Goal: Task Accomplishment & Management: Manage account settings

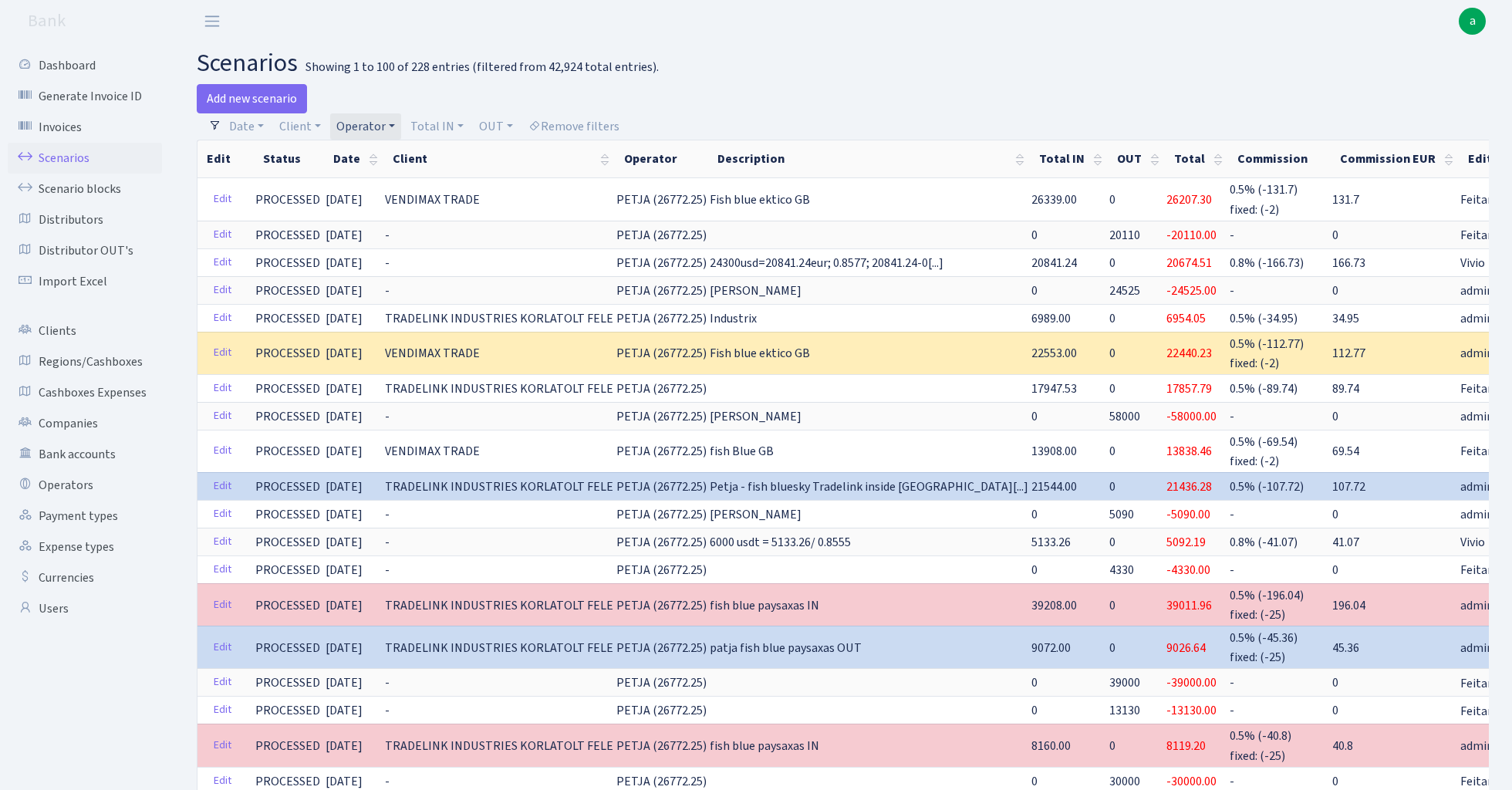
select select "100"
click at [372, 125] on link "Operator" at bounding box center [366, 126] width 71 height 26
click at [402, 183] on input "search" at bounding box center [392, 182] width 113 height 24
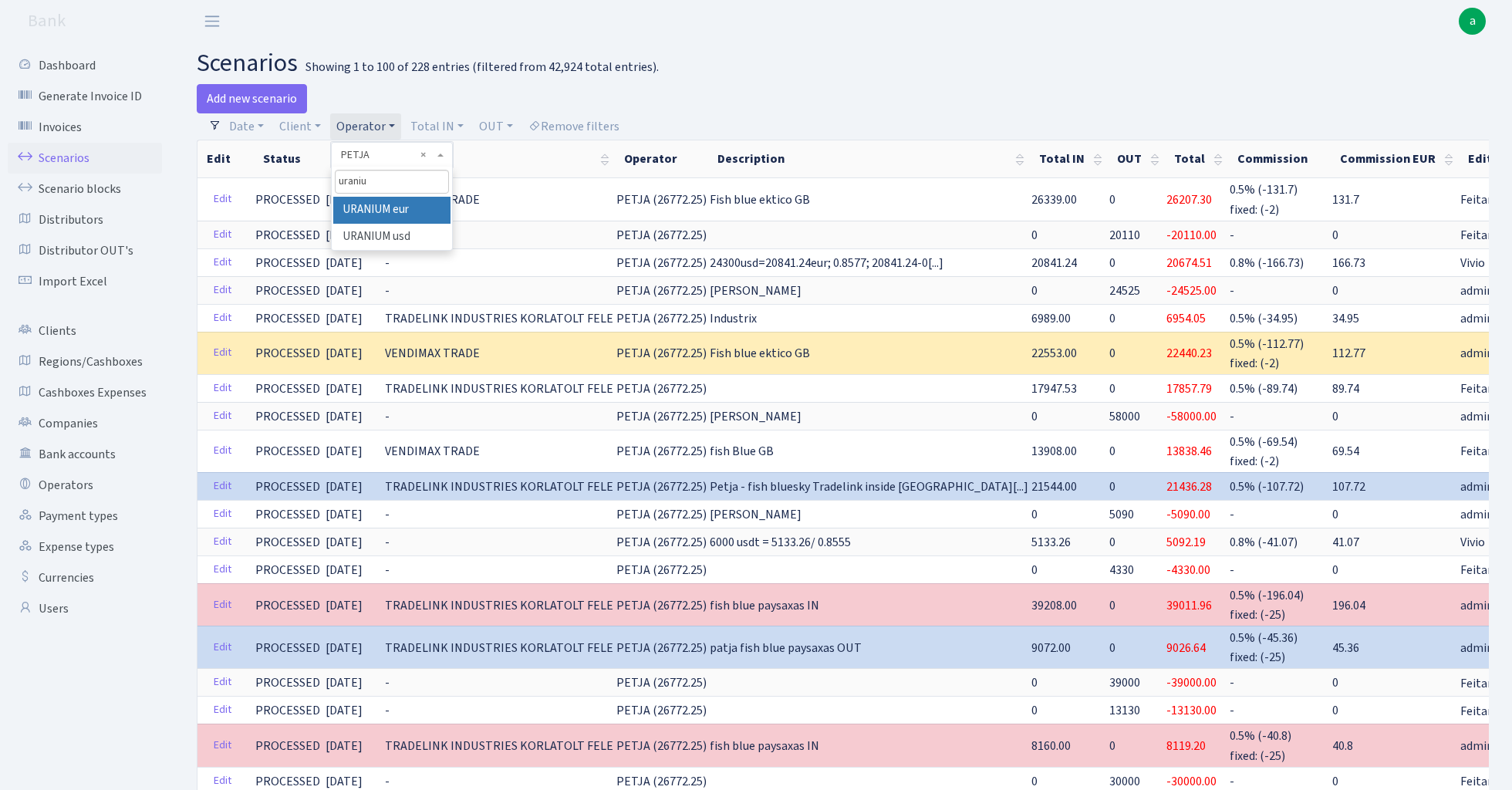
type input "uraniu"
click at [401, 207] on li "URANIUM eur" at bounding box center [392, 210] width 116 height 27
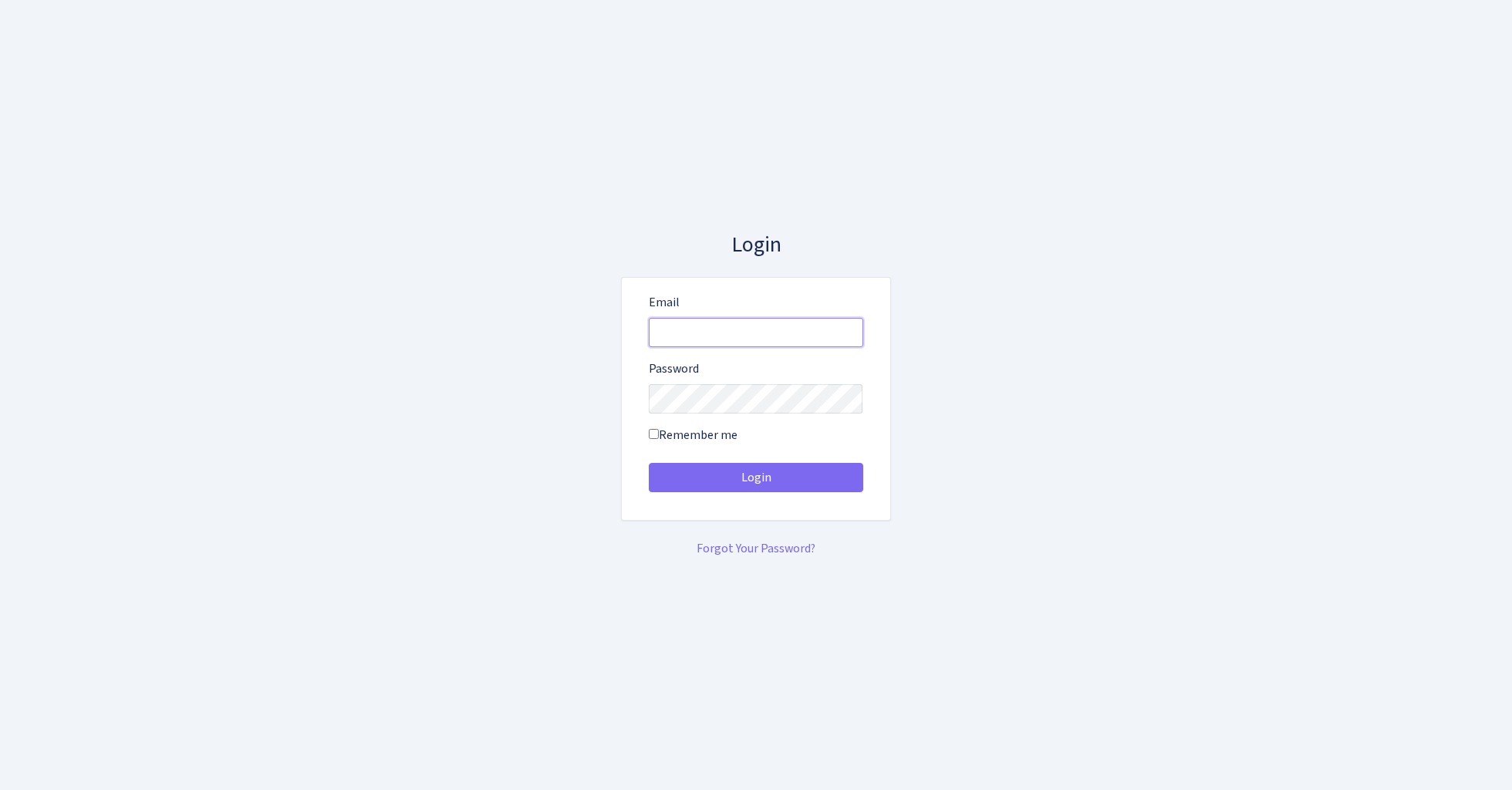
type input "[EMAIL_ADDRESS][DOMAIN_NAME]"
click at [755, 477] on button "Login" at bounding box center [756, 478] width 214 height 29
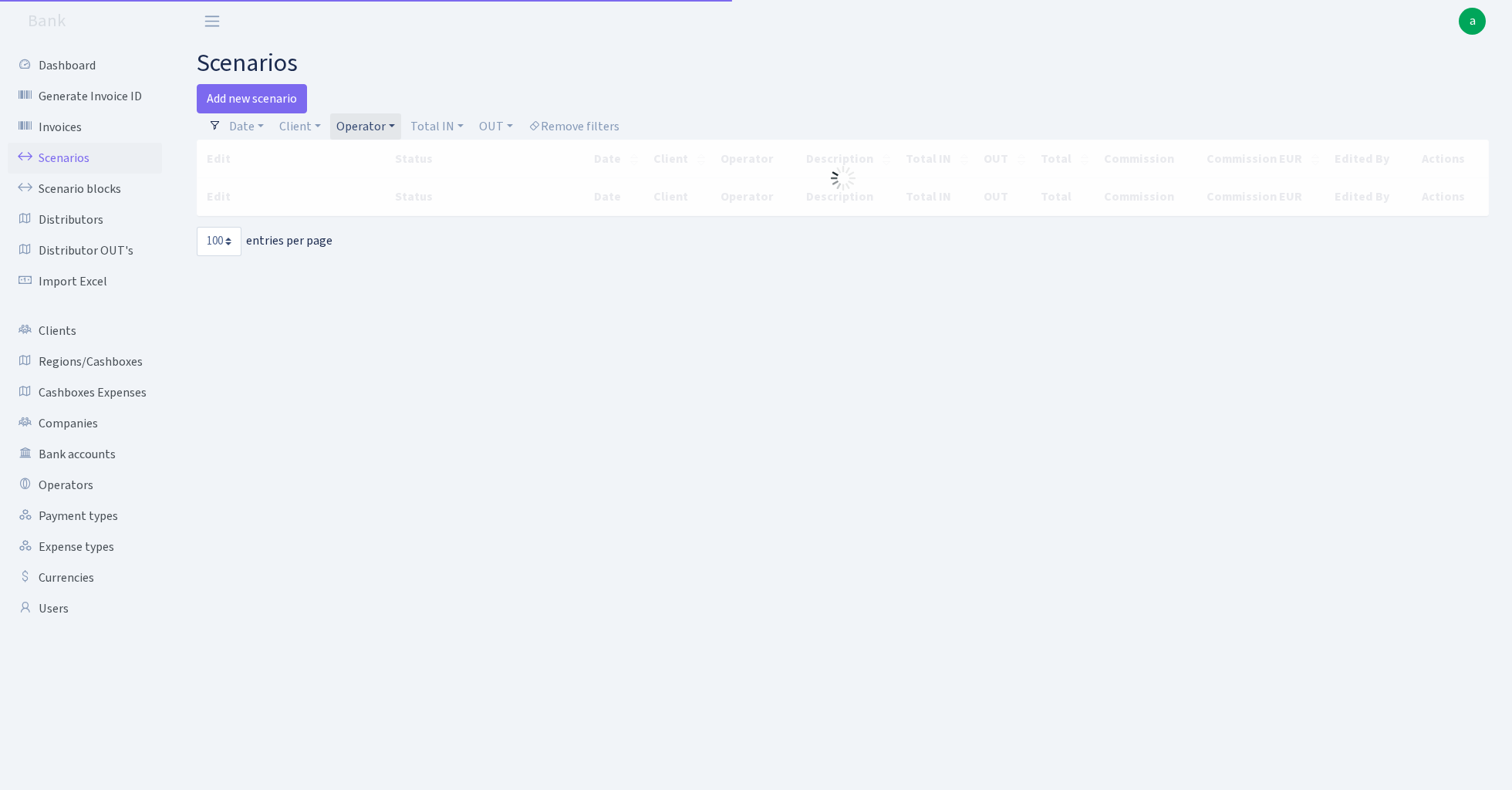
select select "100"
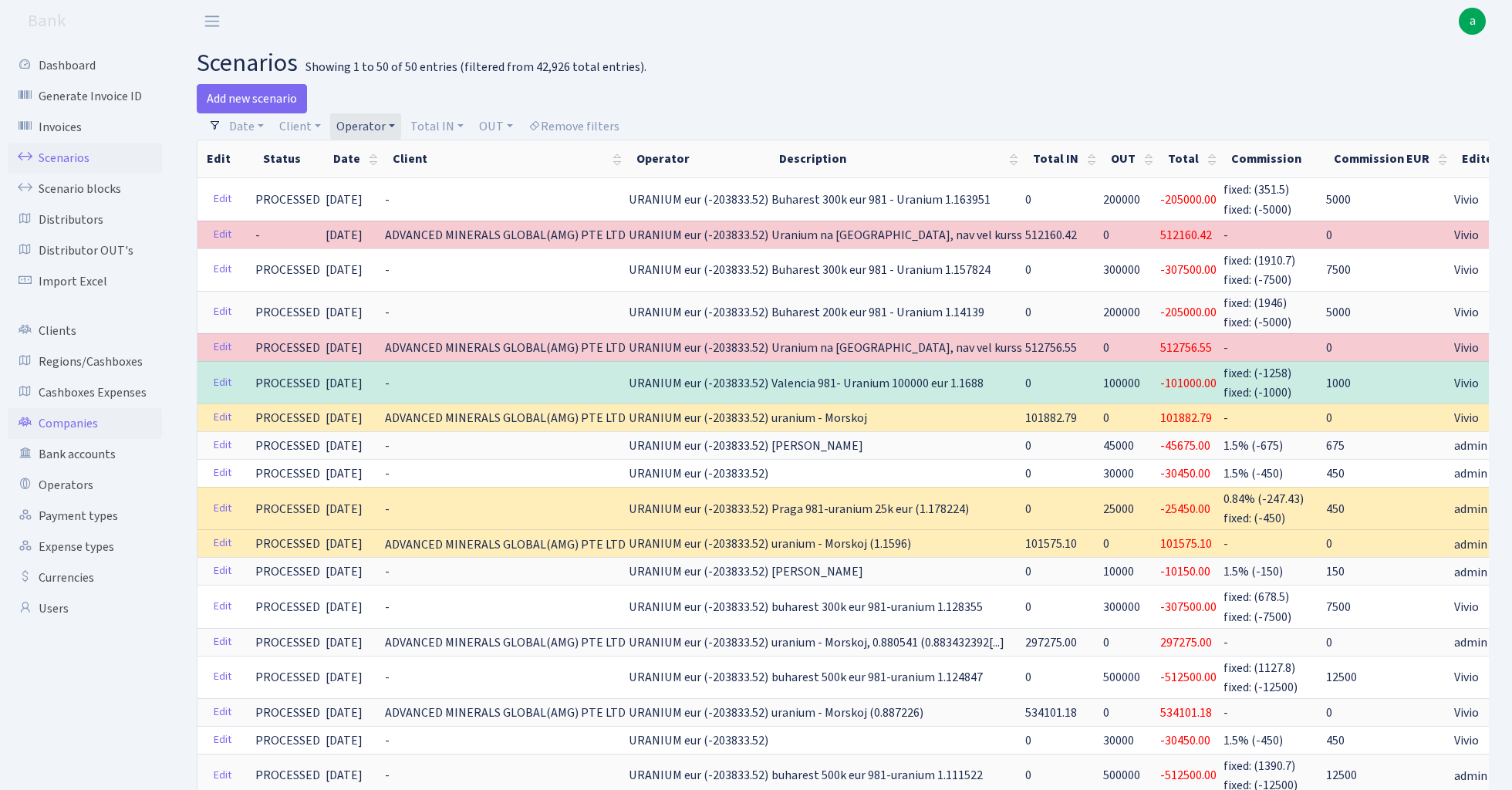
click at [72, 420] on link "Companies" at bounding box center [85, 423] width 155 height 31
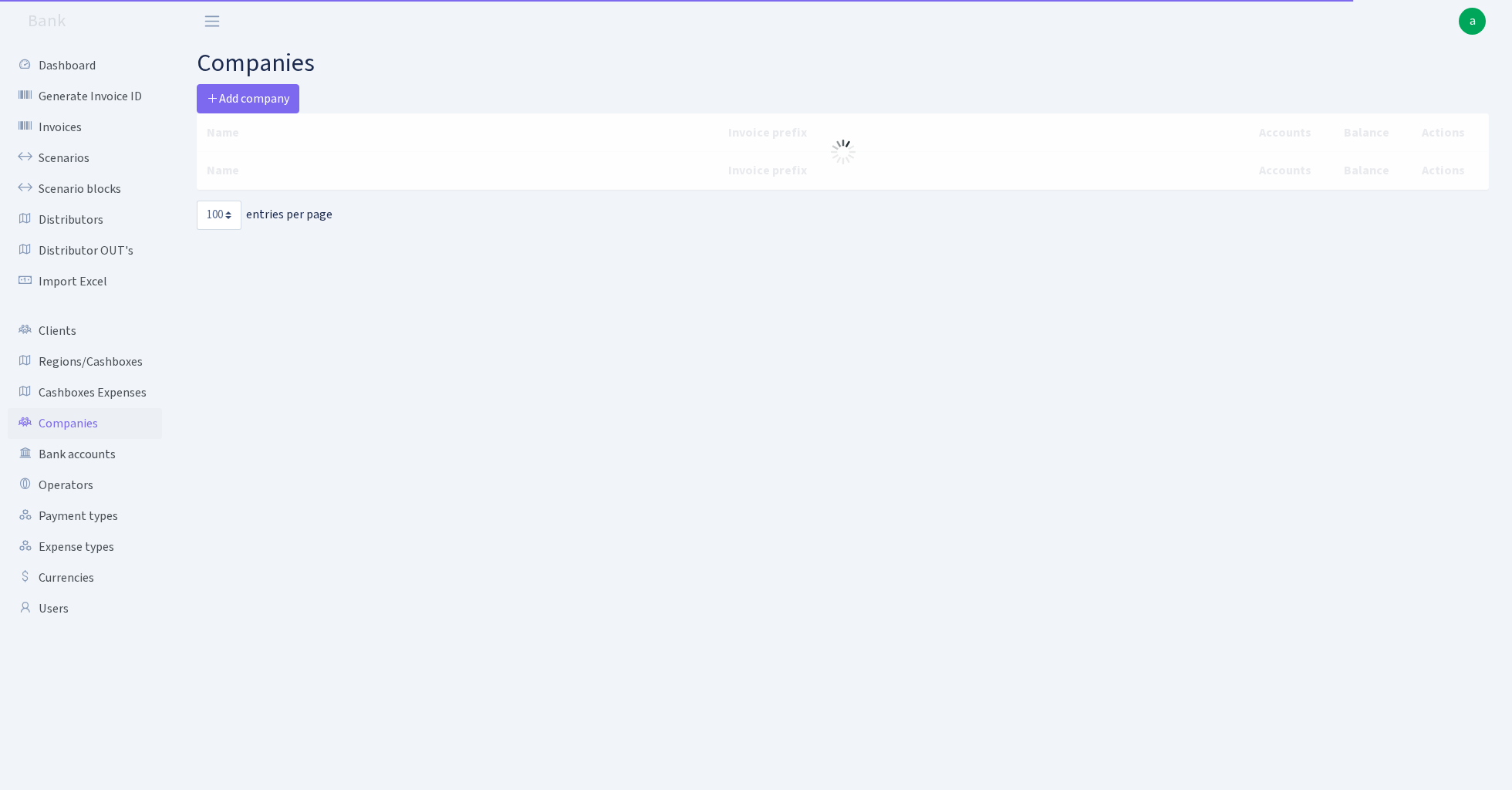
select select "100"
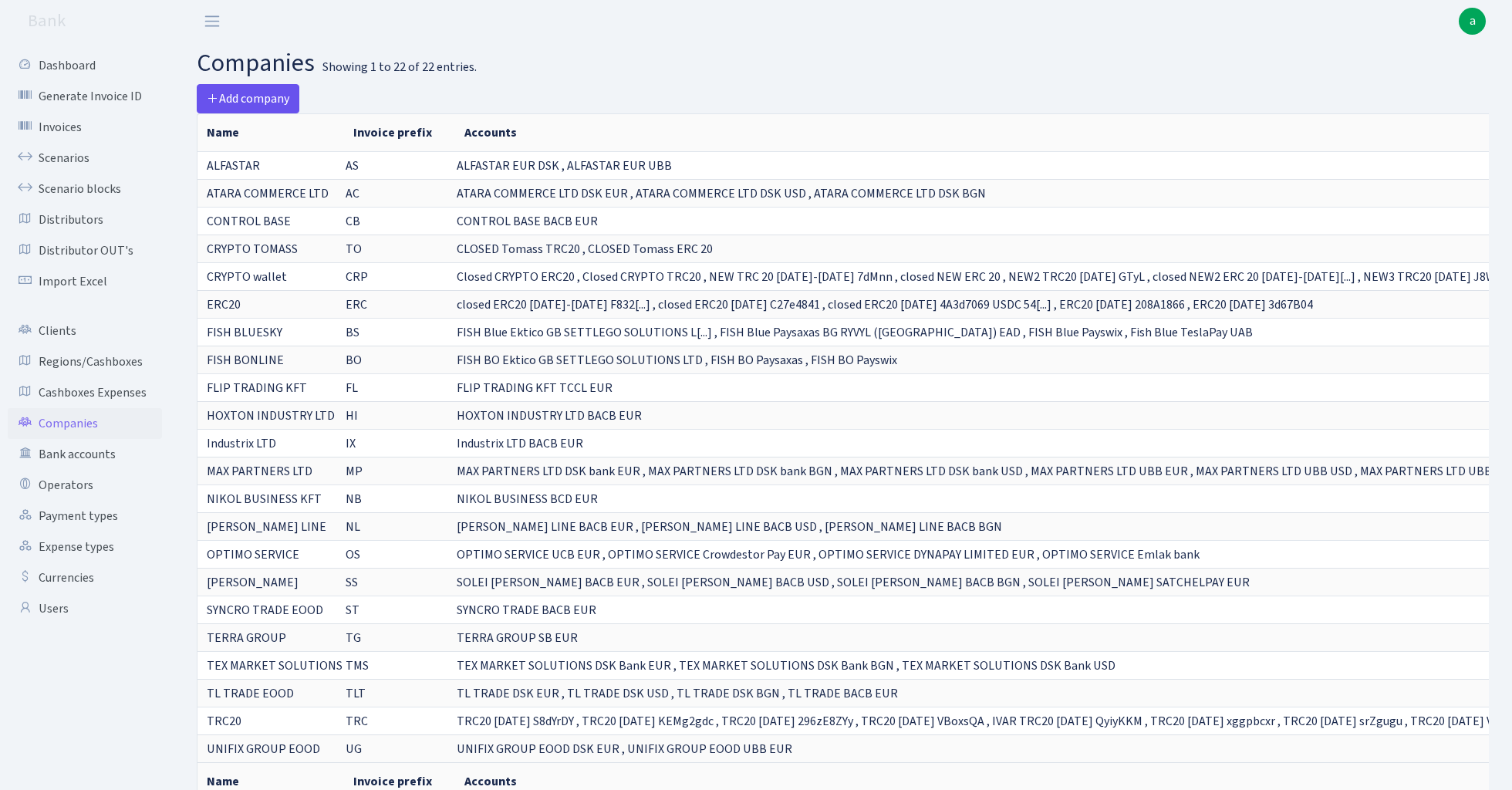
click at [248, 96] on span "Add company" at bounding box center [248, 99] width 83 height 17
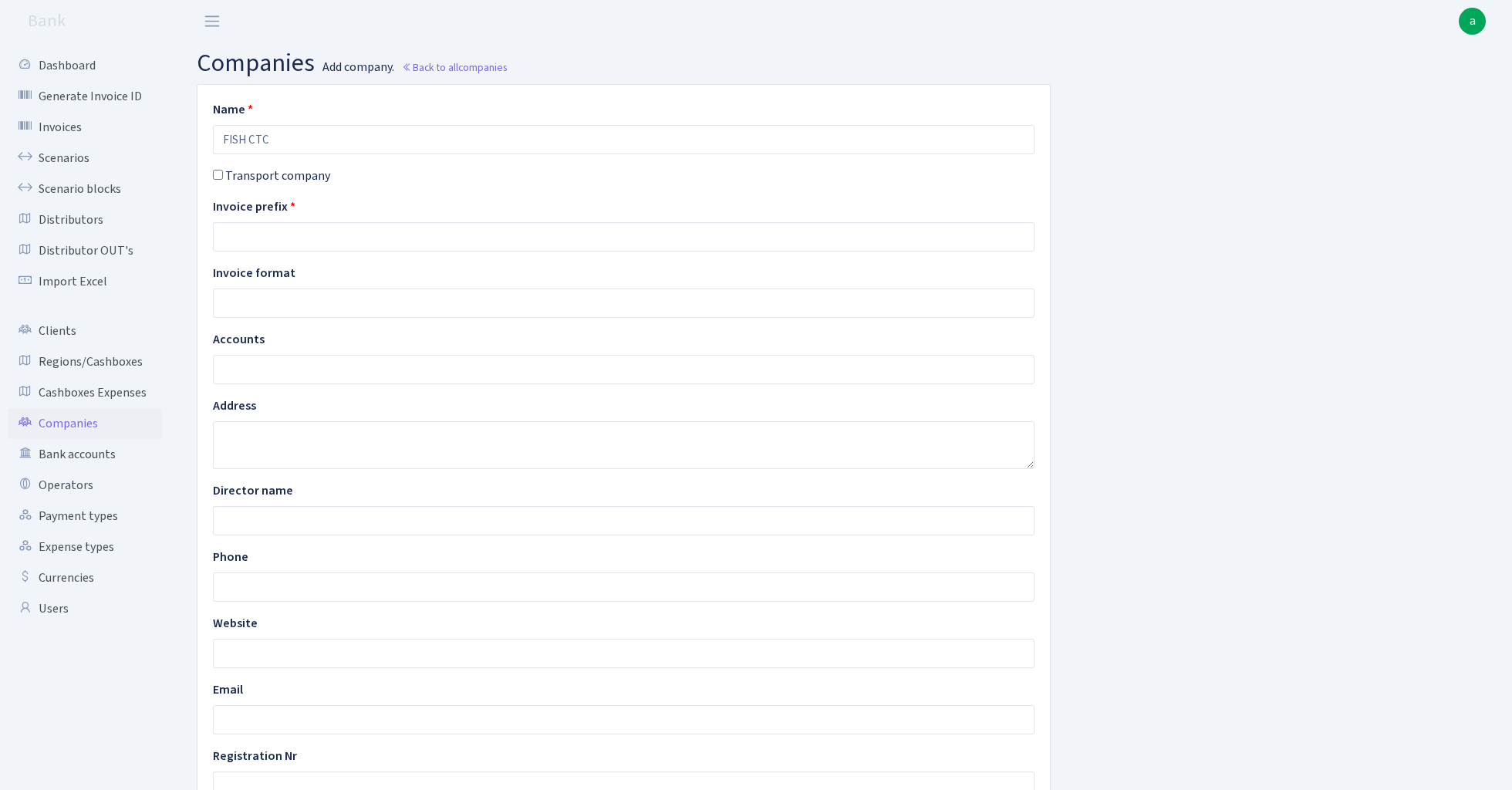
type input "FISH CTC"
click at [270, 240] on input "text" at bounding box center [623, 237] width 821 height 29
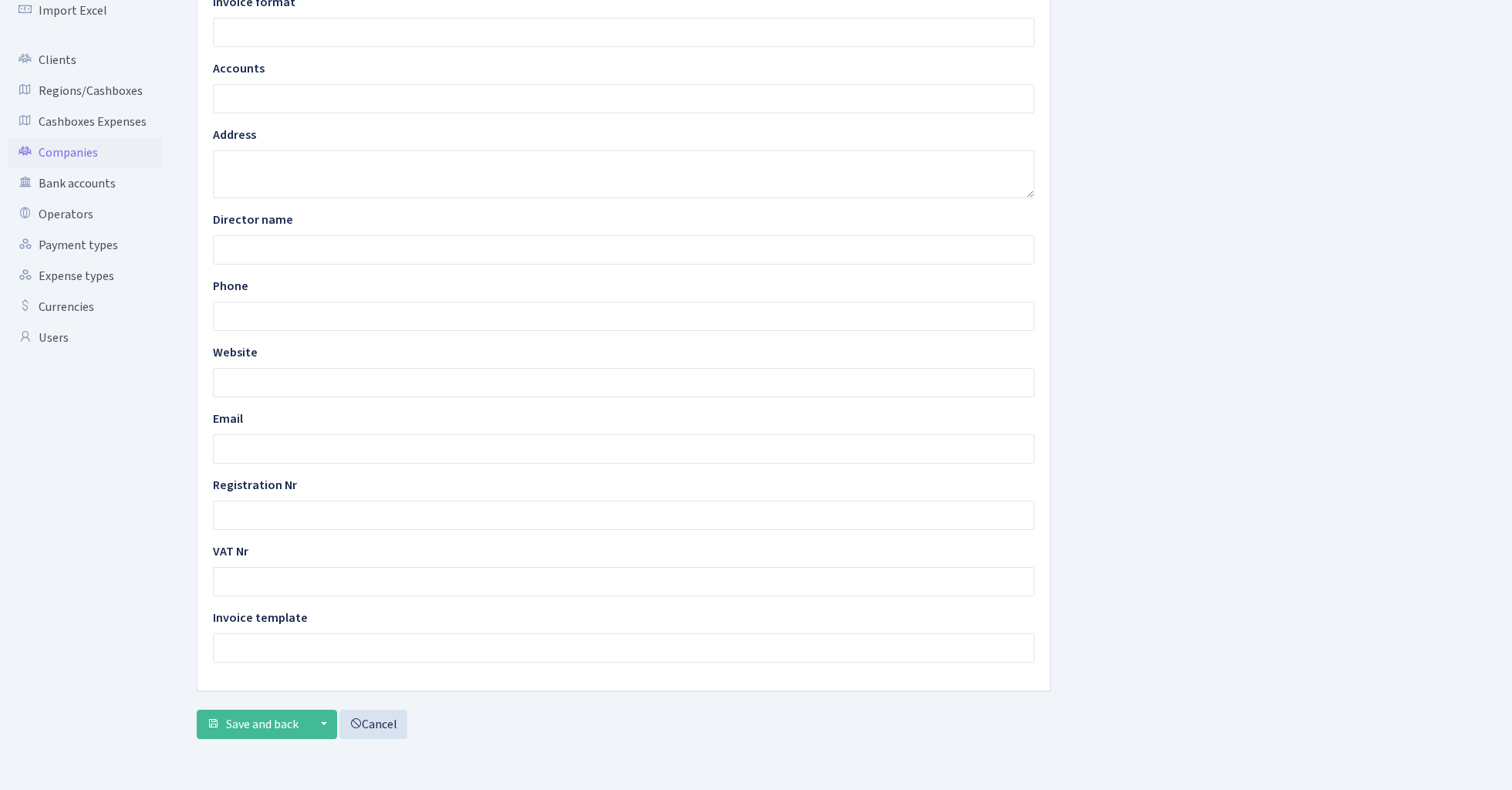
scroll to position [273, 0]
type input "CTC"
click at [263, 731] on span "Save and back" at bounding box center [262, 724] width 73 height 17
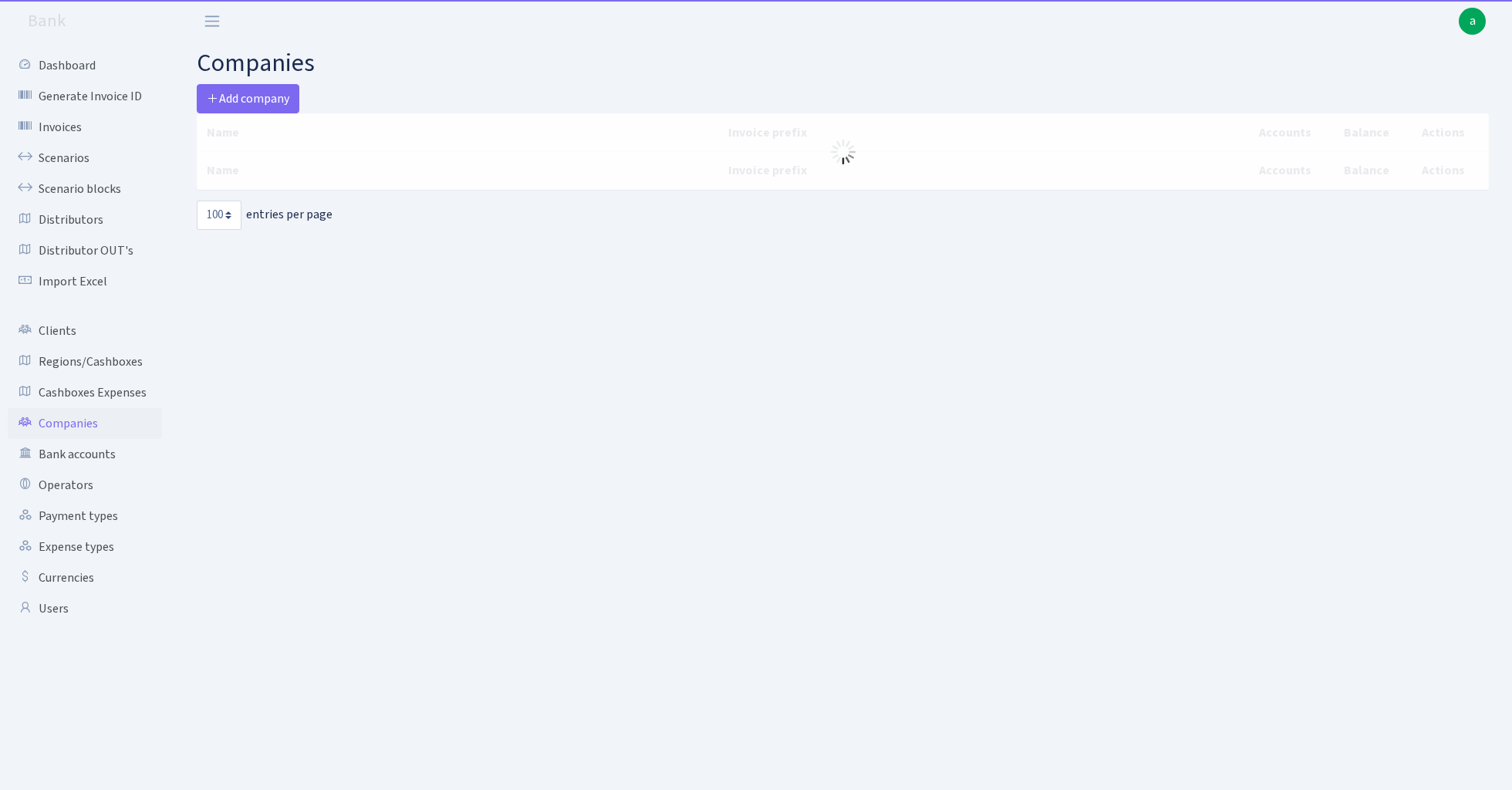
select select "100"
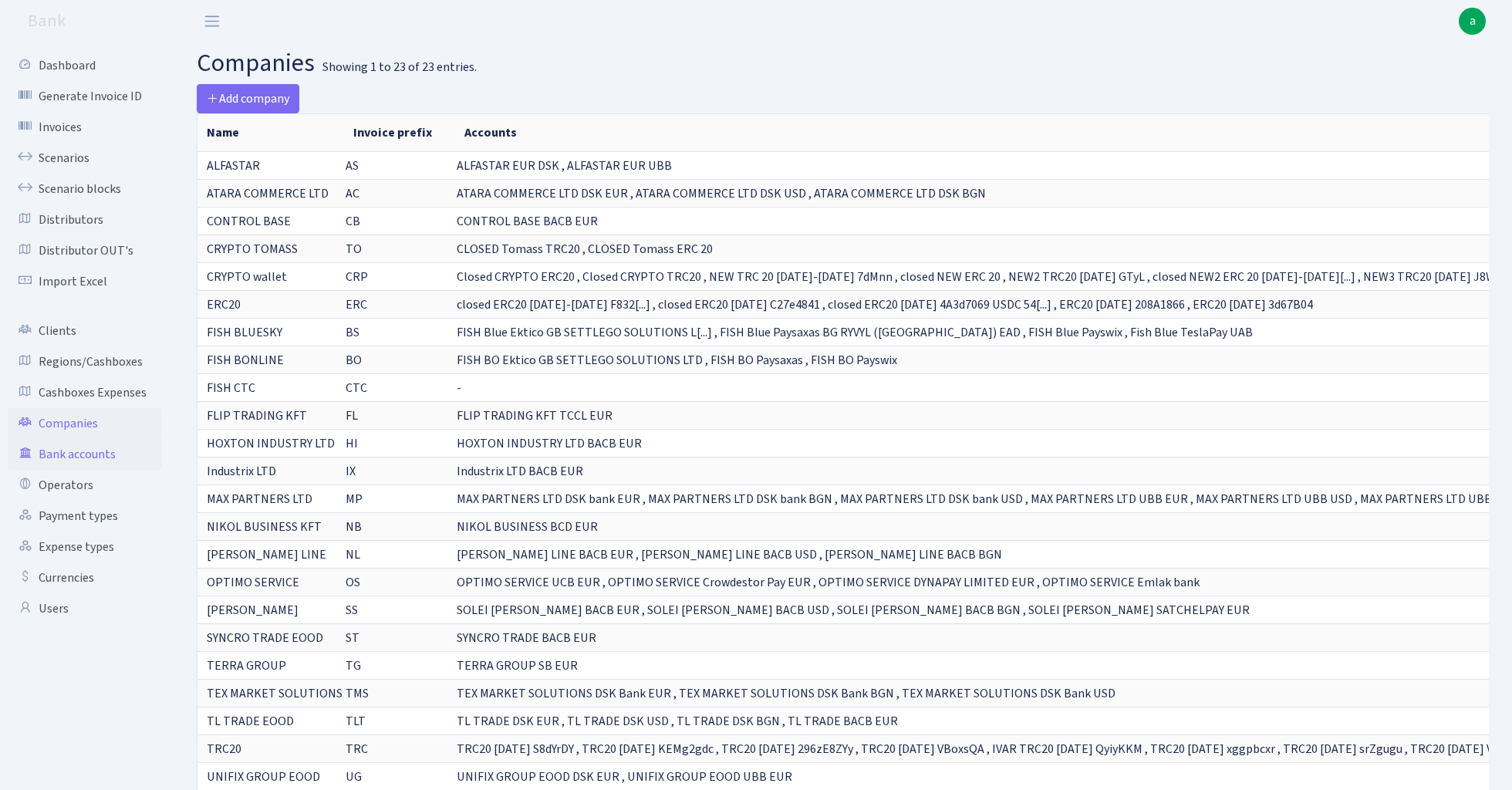
click at [100, 449] on link "Bank accounts" at bounding box center [85, 454] width 155 height 31
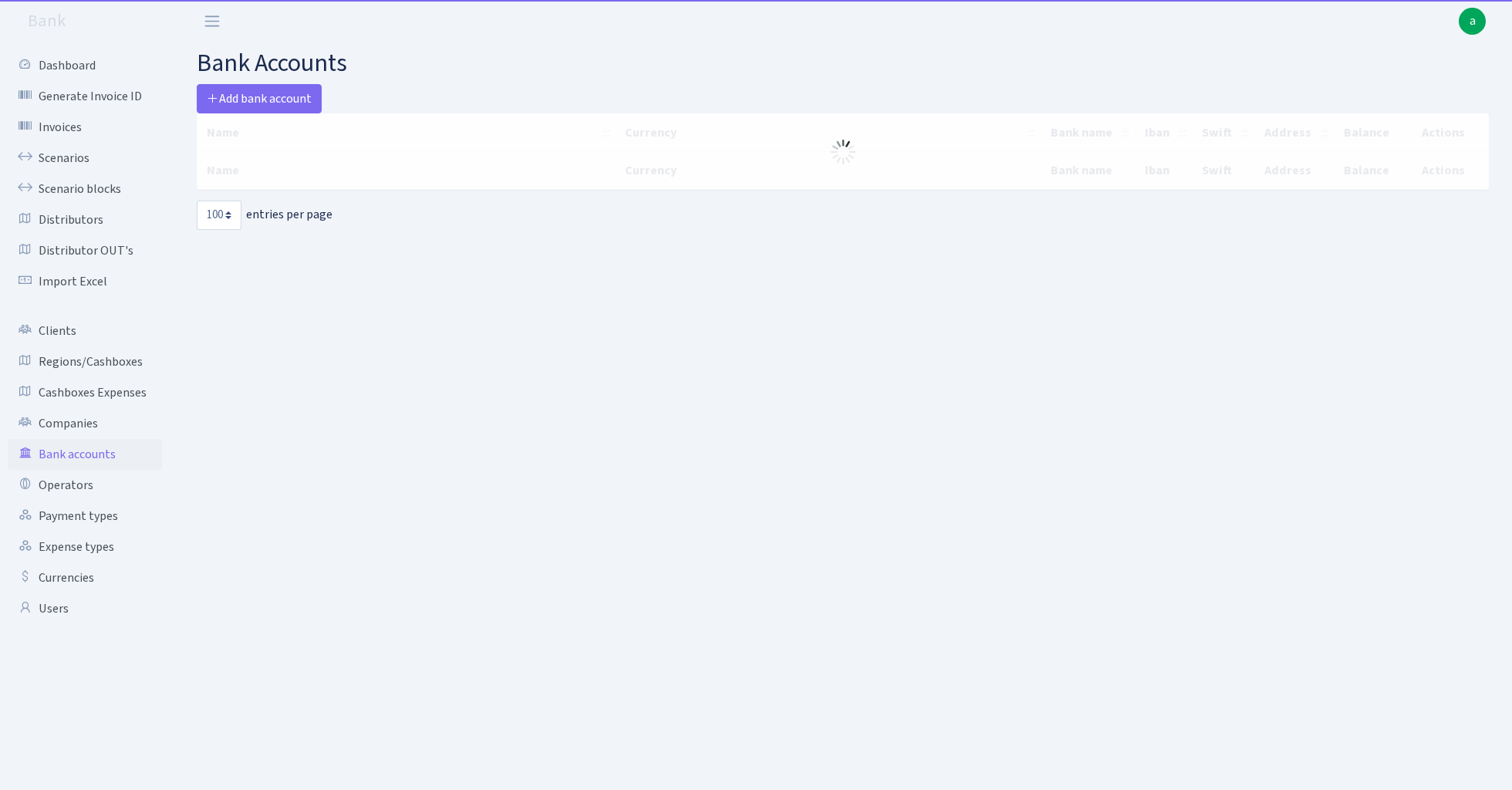
select select "100"
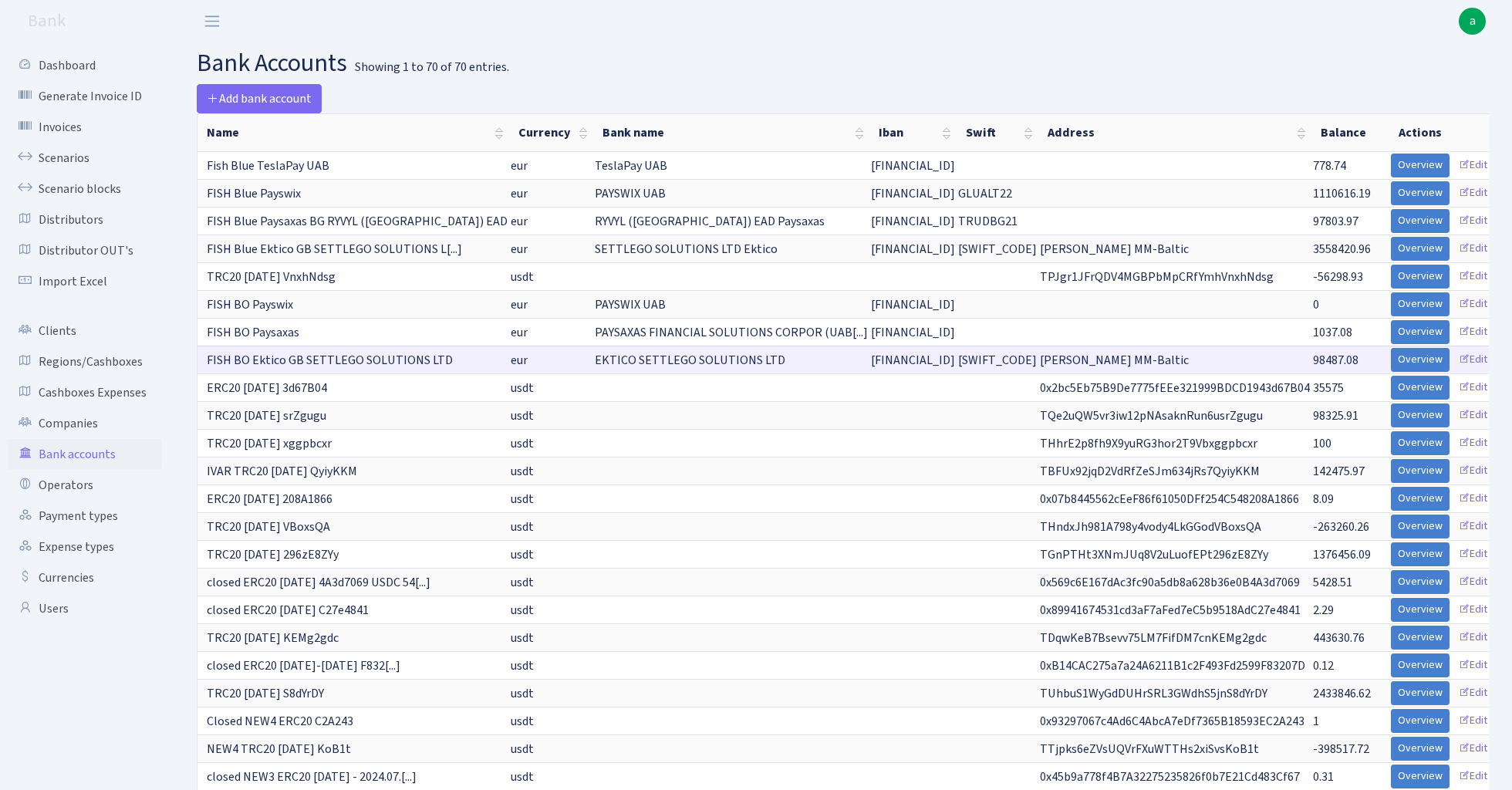
drag, startPoint x: 207, startPoint y: 359, endPoint x: 443, endPoint y: 365, distance: 236.1
click at [443, 365] on td "FISH BO Ektico GB SETTLEGO SOLUTIONS LTD" at bounding box center [353, 359] width 311 height 28
copy span "FISH BO Ektico GB SETTLEGO SOLUTIONS LTD"
click at [263, 96] on span "Add bank account" at bounding box center [260, 99] width 105 height 17
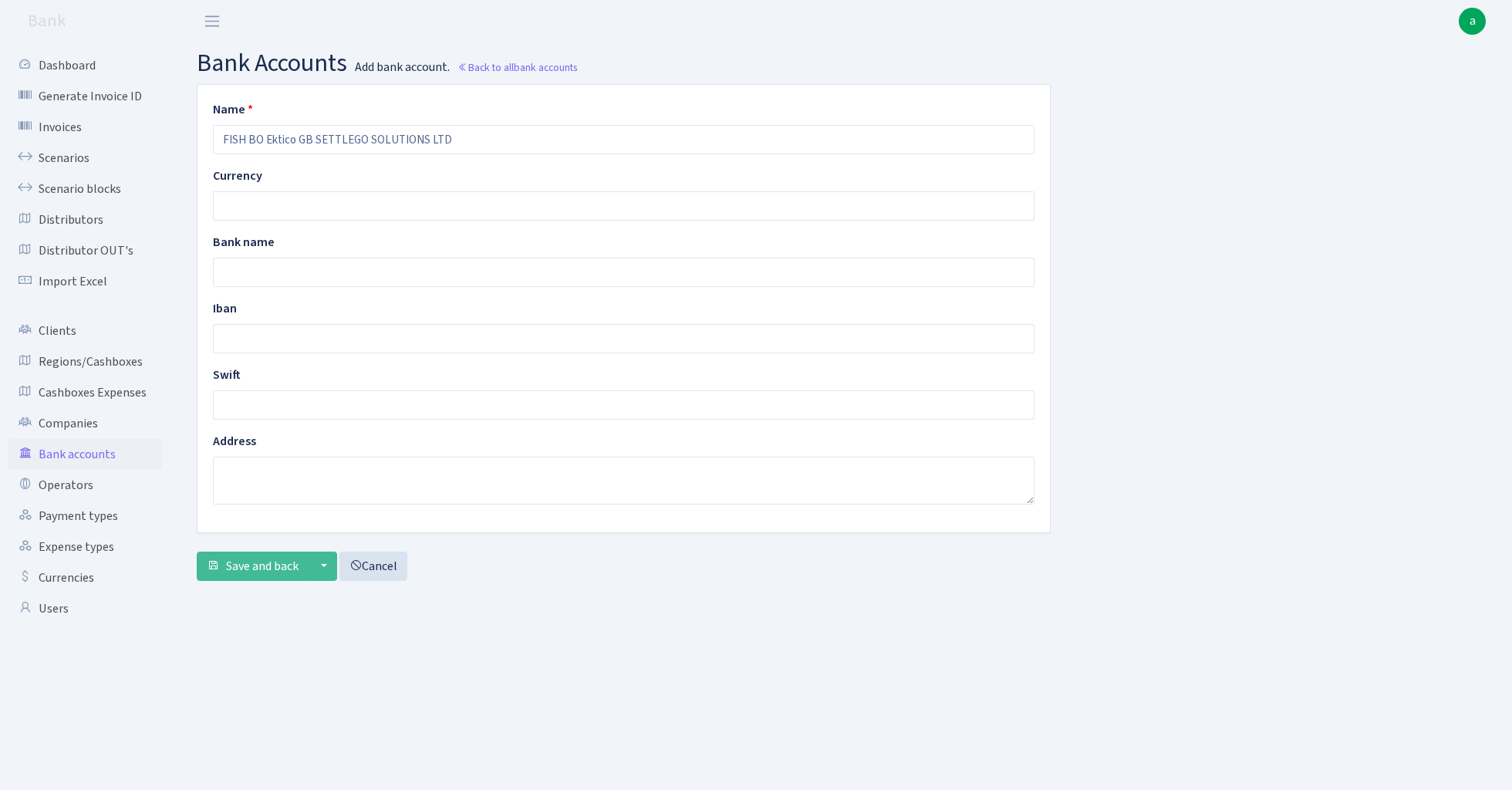
click at [254, 139] on input "FISH BO Ektico GB SETTLEGO SOLUTIONS LTD" at bounding box center [623, 139] width 821 height 29
type input "FISH CTC Ektico GB SETTLEGO SOLUTIONS LTD"
click at [248, 202] on input "text" at bounding box center [623, 206] width 821 height 29
type input "eur"
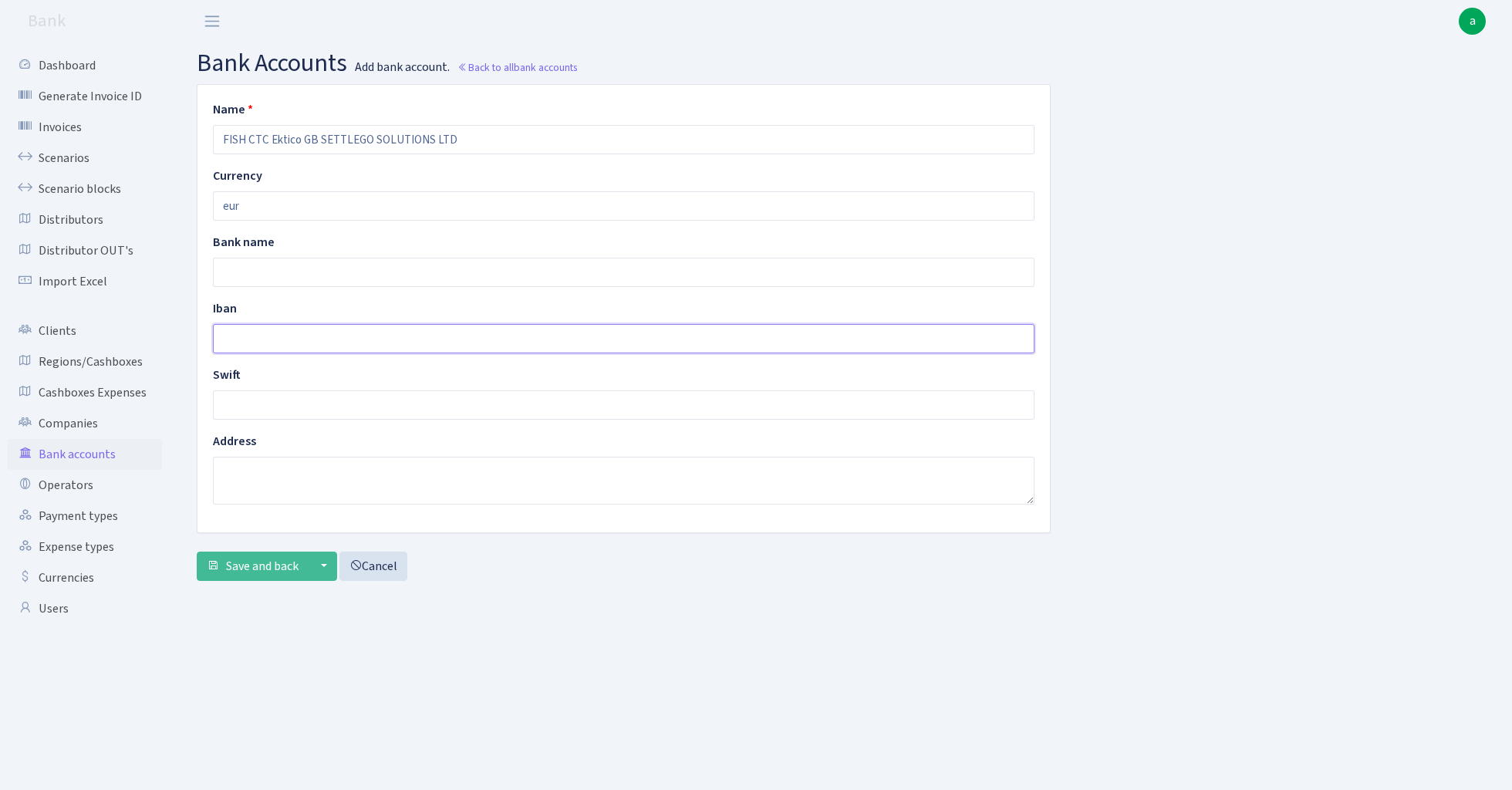
click at [273, 333] on input "text" at bounding box center [623, 338] width 821 height 29
paste input "[FINANCIAL_ID]"
type input "[FINANCIAL_ID]"
drag, startPoint x: 318, startPoint y: 138, endPoint x: 467, endPoint y: 141, distance: 149.0
click at [467, 141] on input "FISH CTC Ektico GB SETTLEGO SOLUTIONS LTD" at bounding box center [623, 139] width 821 height 29
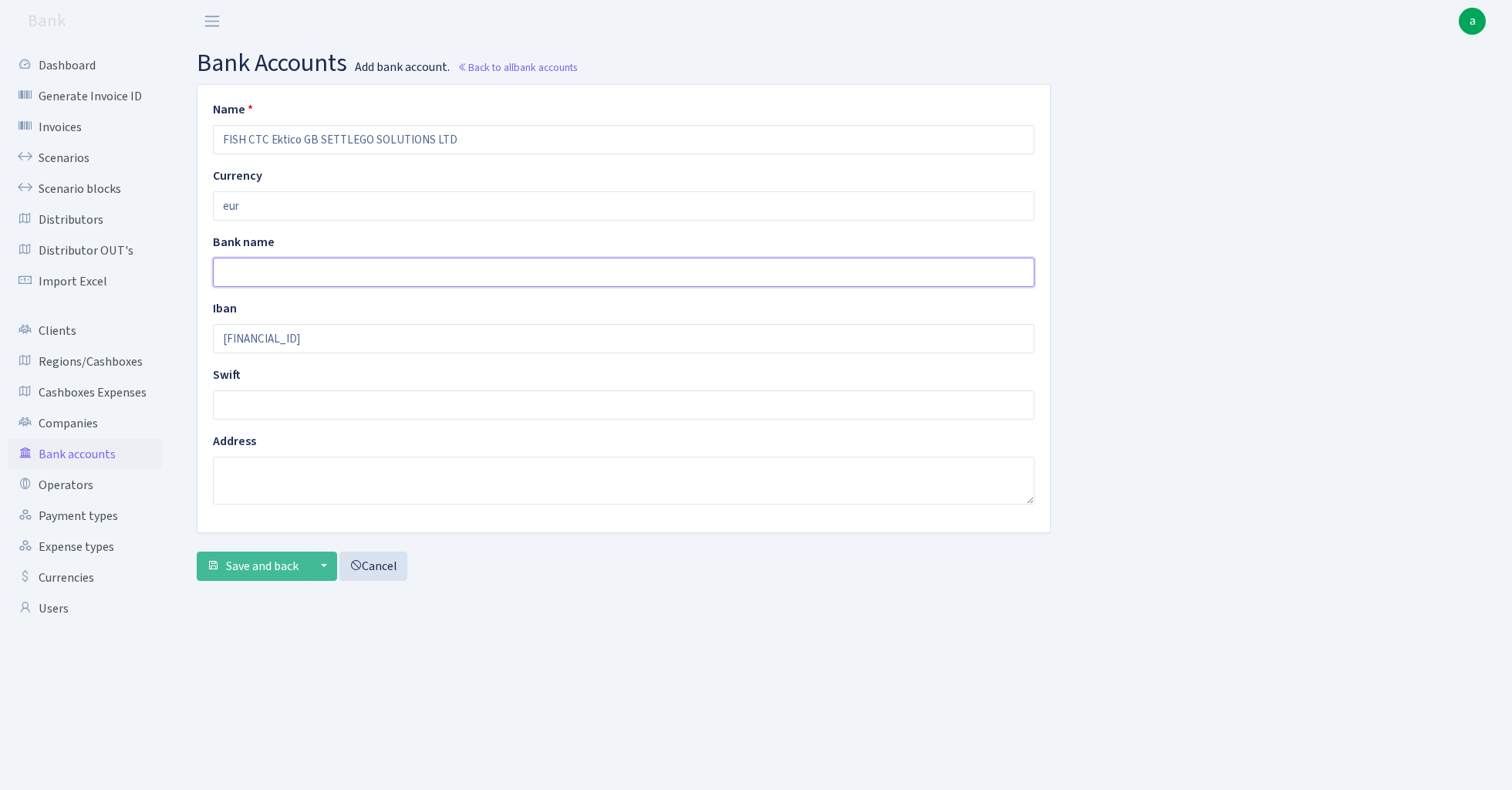
click at [315, 281] on input "text" at bounding box center [623, 272] width 821 height 29
paste input "SETTLEGO SOLUTIONS LTD"
type input "SETTLEGO SOLUTIONS LTD"
click at [269, 567] on span "Save and back" at bounding box center [262, 566] width 73 height 17
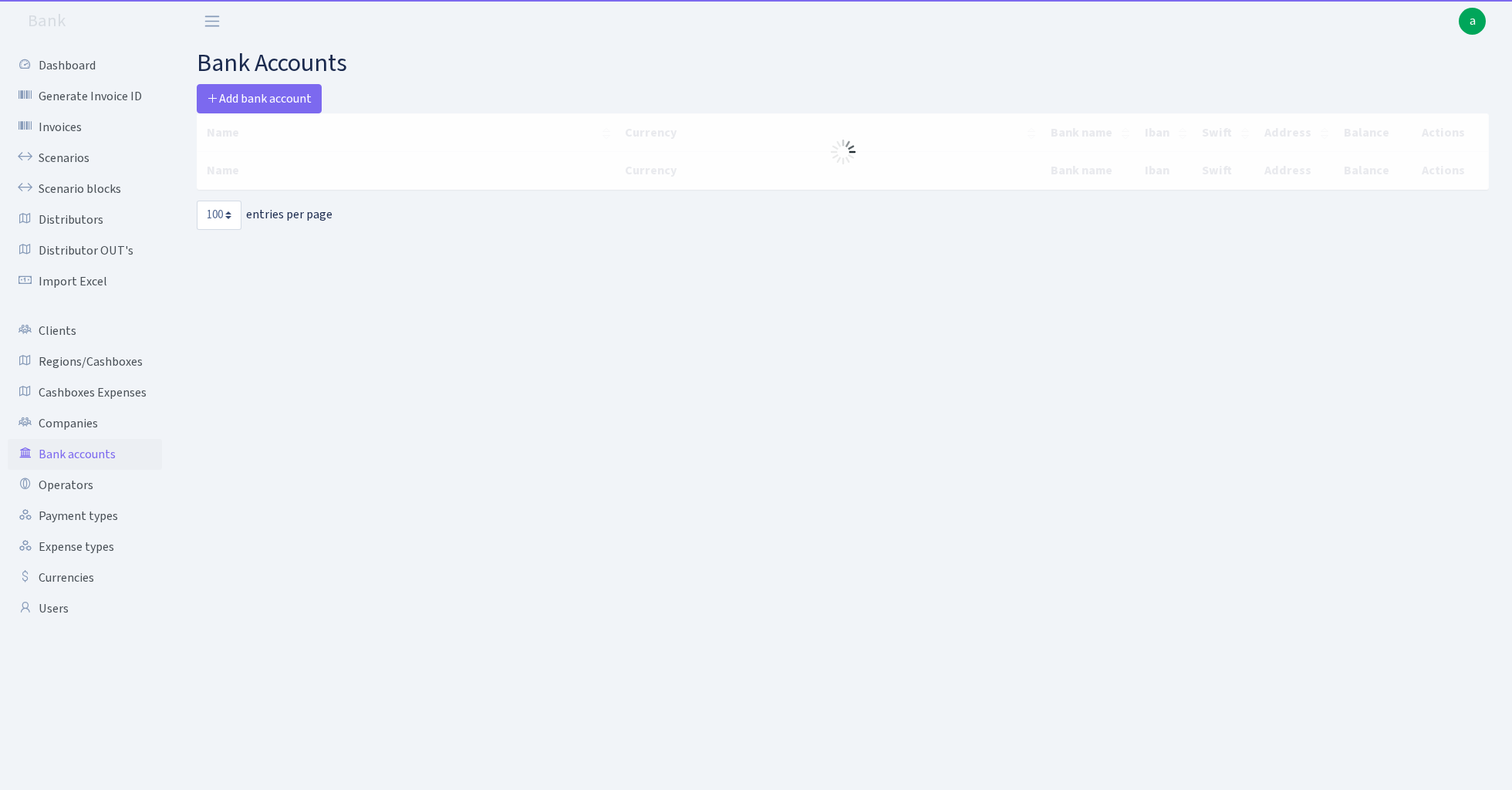
select select "100"
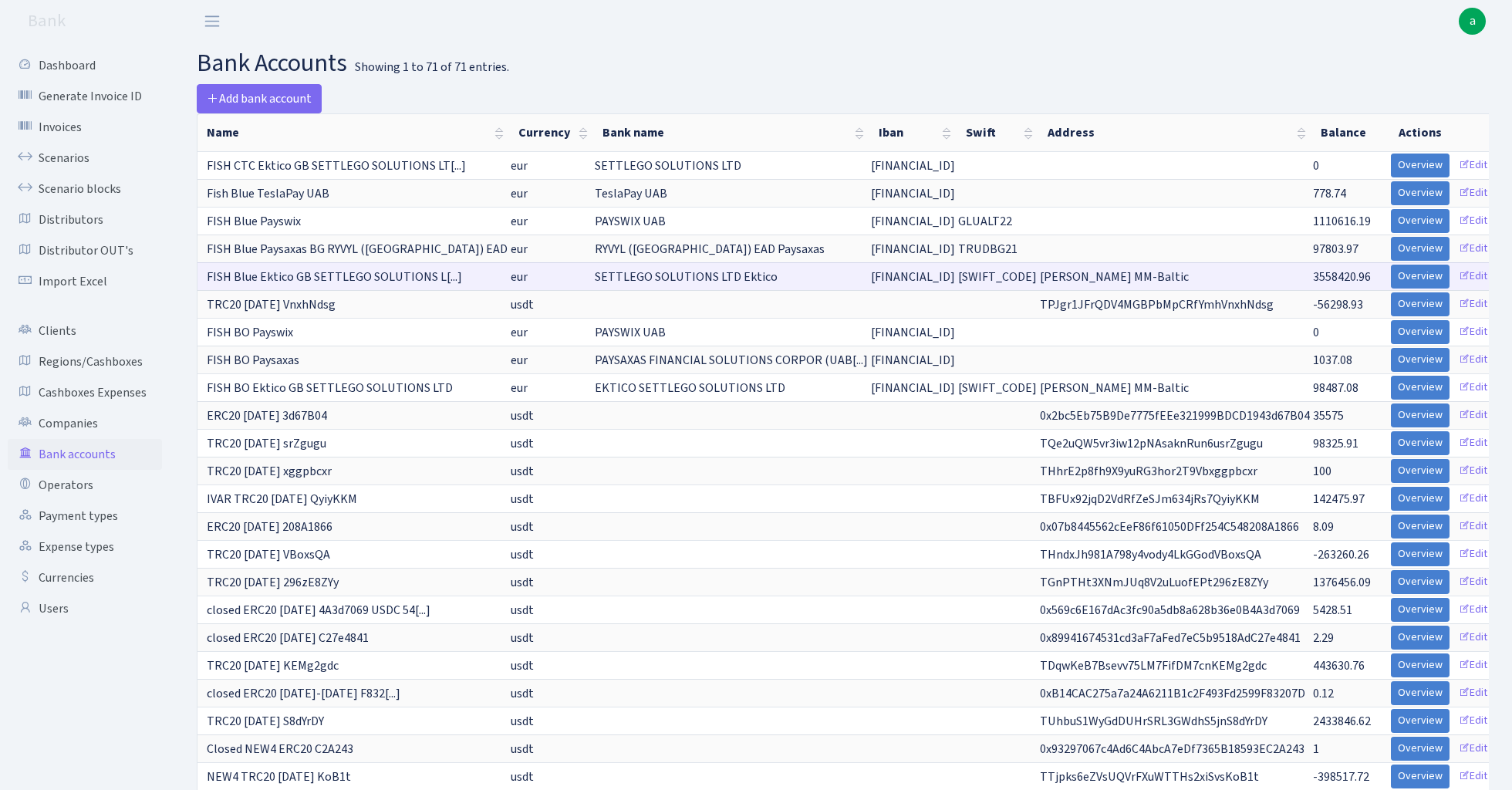
click at [993, 275] on span "SEOUGB21XXX" at bounding box center [997, 277] width 78 height 17
copy span "SEOUGB21XXX"
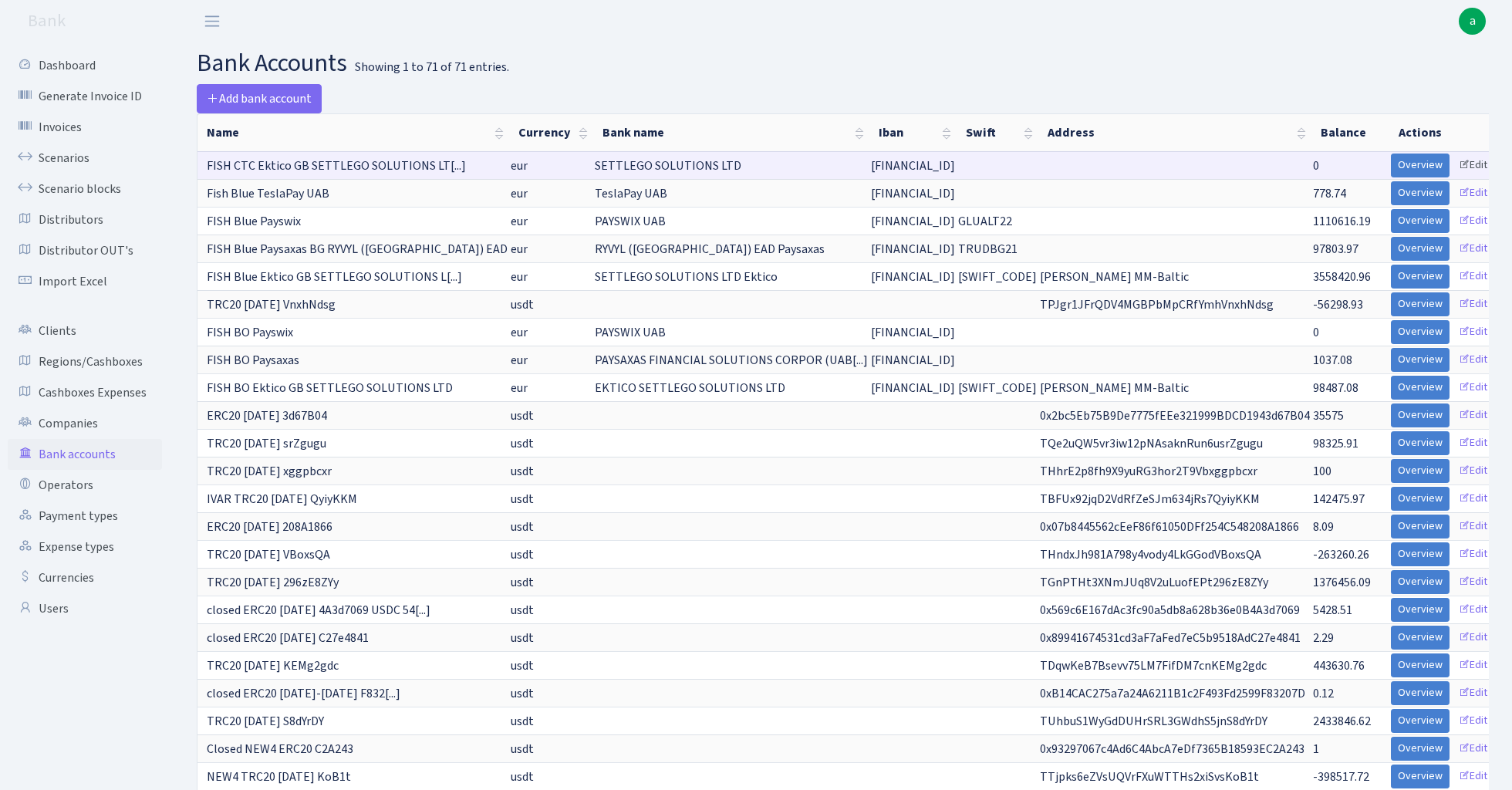
click at [1467, 164] on link "Edit" at bounding box center [1472, 166] width 42 height 24
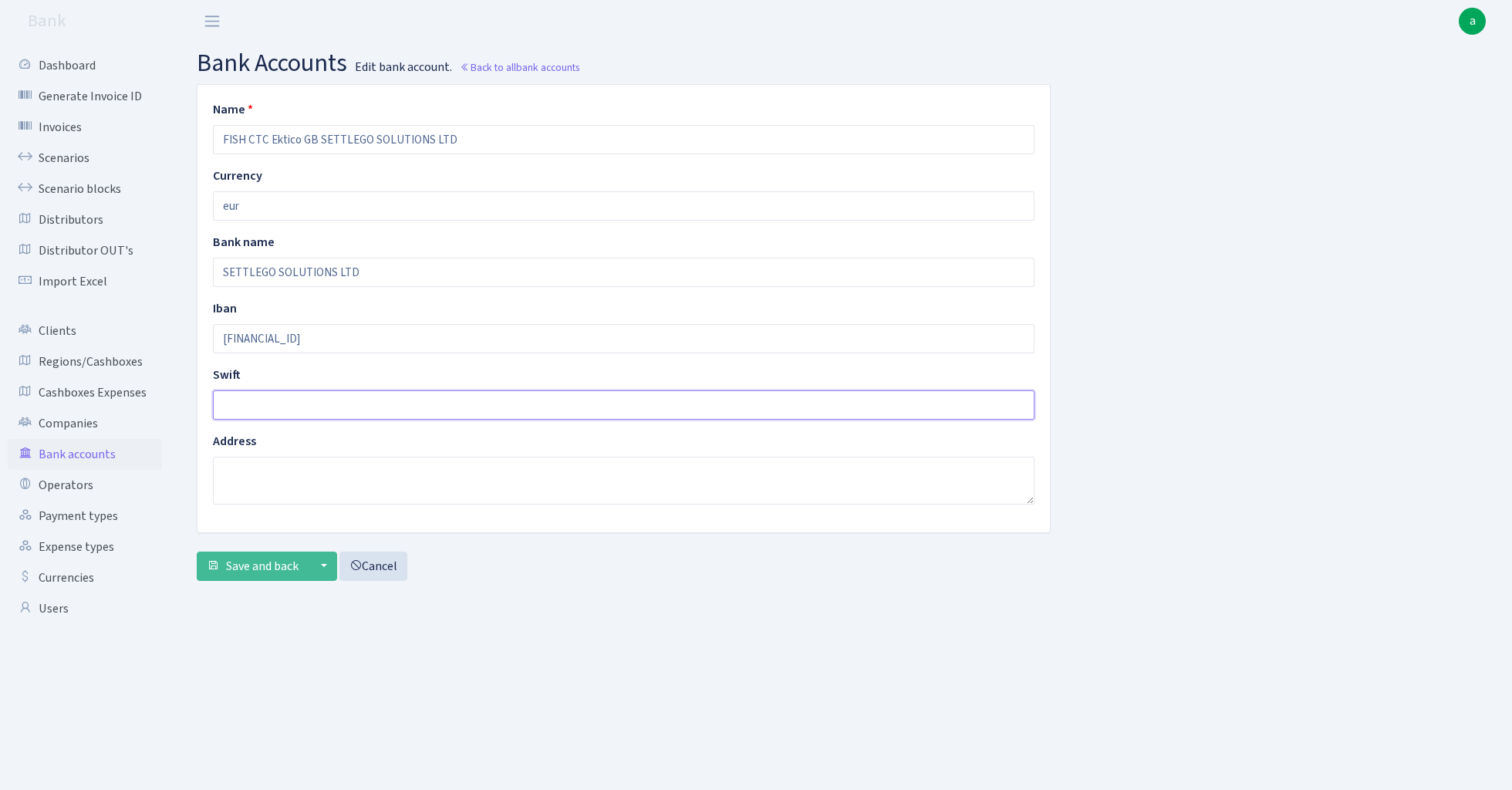
click at [303, 398] on input "text" at bounding box center [623, 405] width 821 height 29
paste input "[SWIFT_CODE]"
type input "[SWIFT_CODE]"
click at [515, 142] on input "FISH CTC Ektico GB SETTLEGO SOLUTIONS LTD" at bounding box center [623, 139] width 821 height 29
type input "FISH CTC Ektico GB SETTLEGO SOLUTIONS LTD ektico"
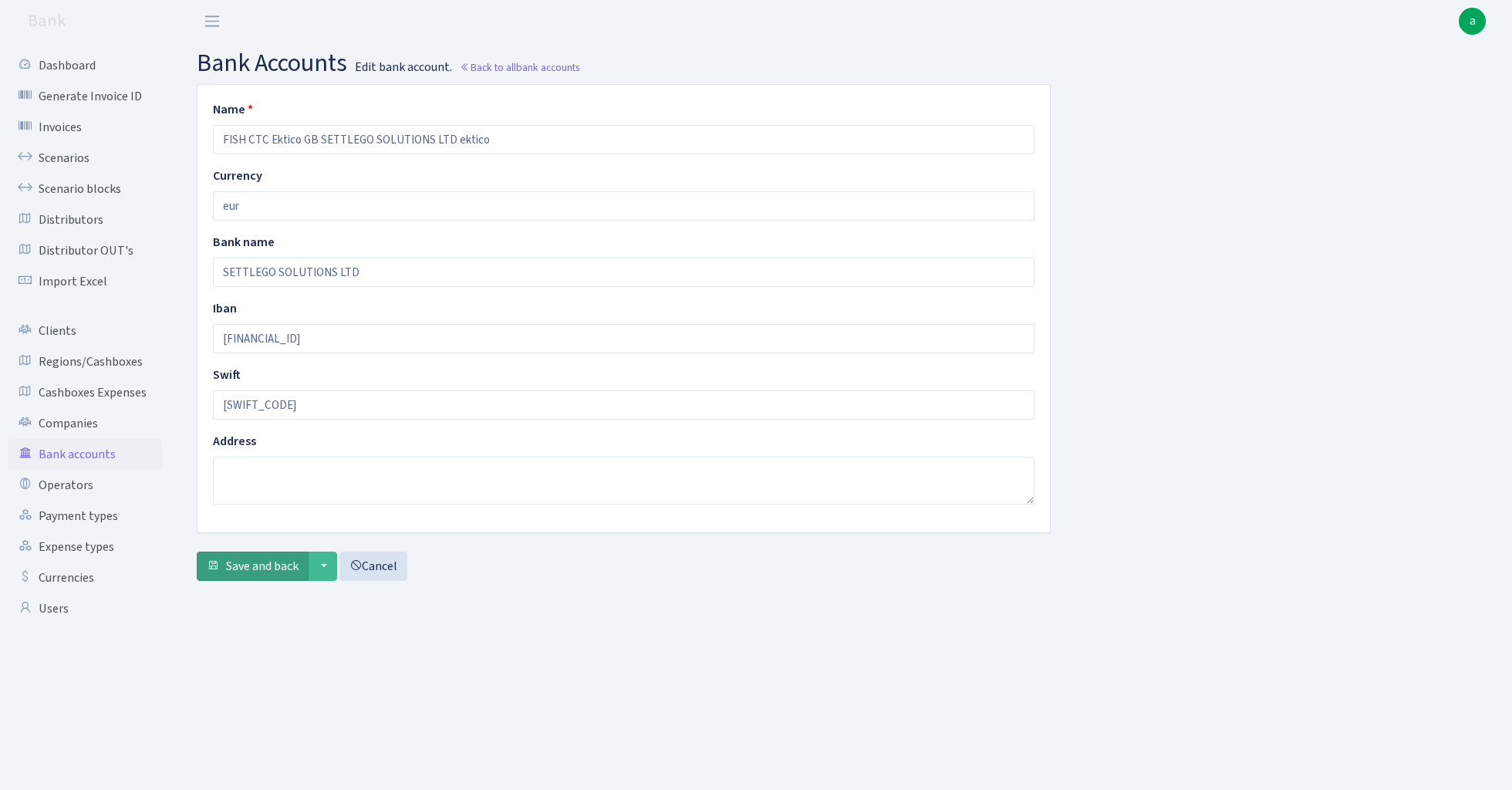
click at [264, 563] on span "Save and back" at bounding box center [262, 566] width 73 height 17
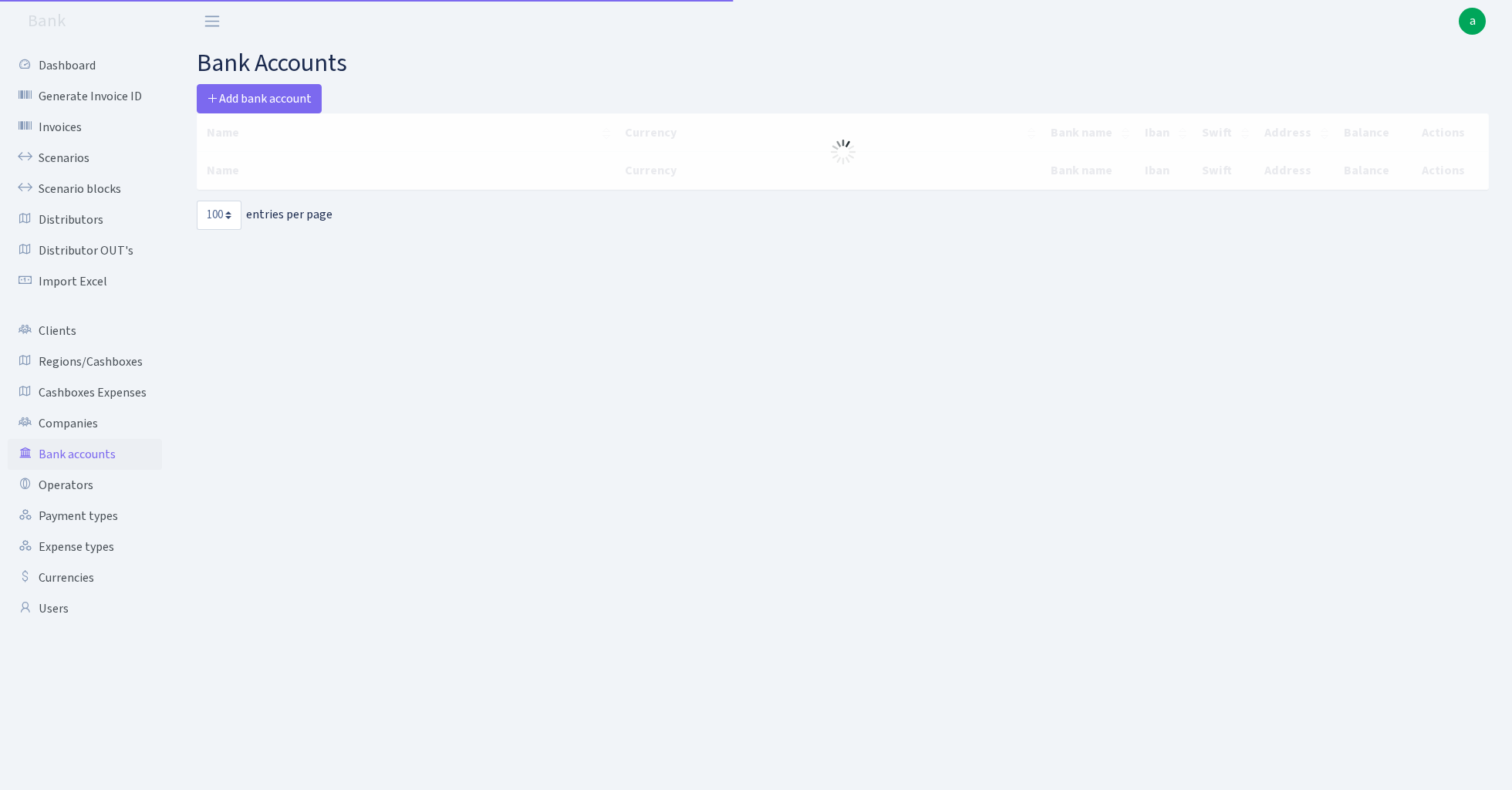
select select "100"
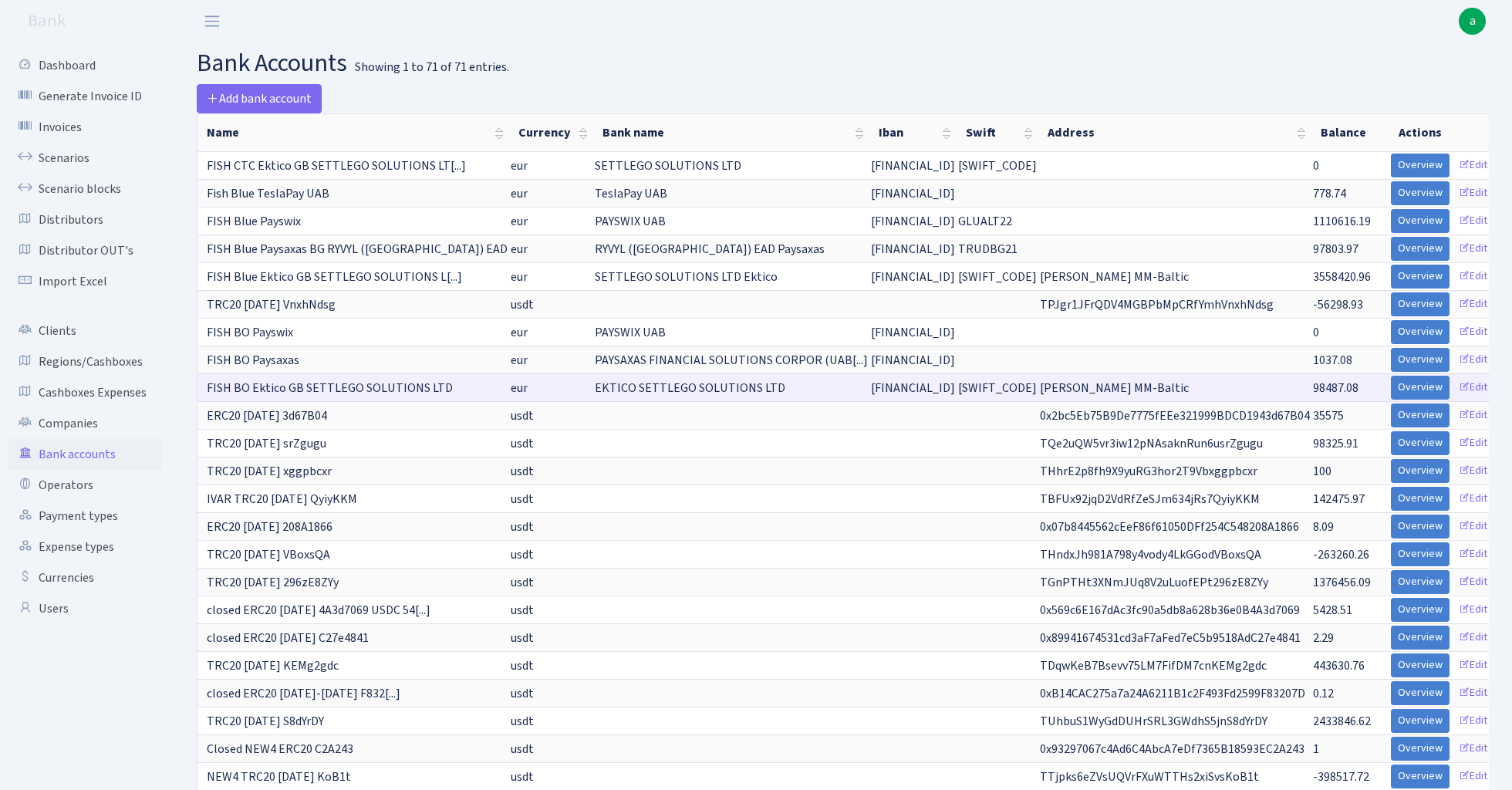
click at [1112, 387] on td "Emil MM-Baltic" at bounding box center [1175, 387] width 273 height 28
drag, startPoint x: 1108, startPoint y: 386, endPoint x: 1035, endPoint y: 388, distance: 73.0
click at [1040, 388] on span "Emil MM-Baltic" at bounding box center [1114, 388] width 149 height 17
copy span "Emil MM-Balti"
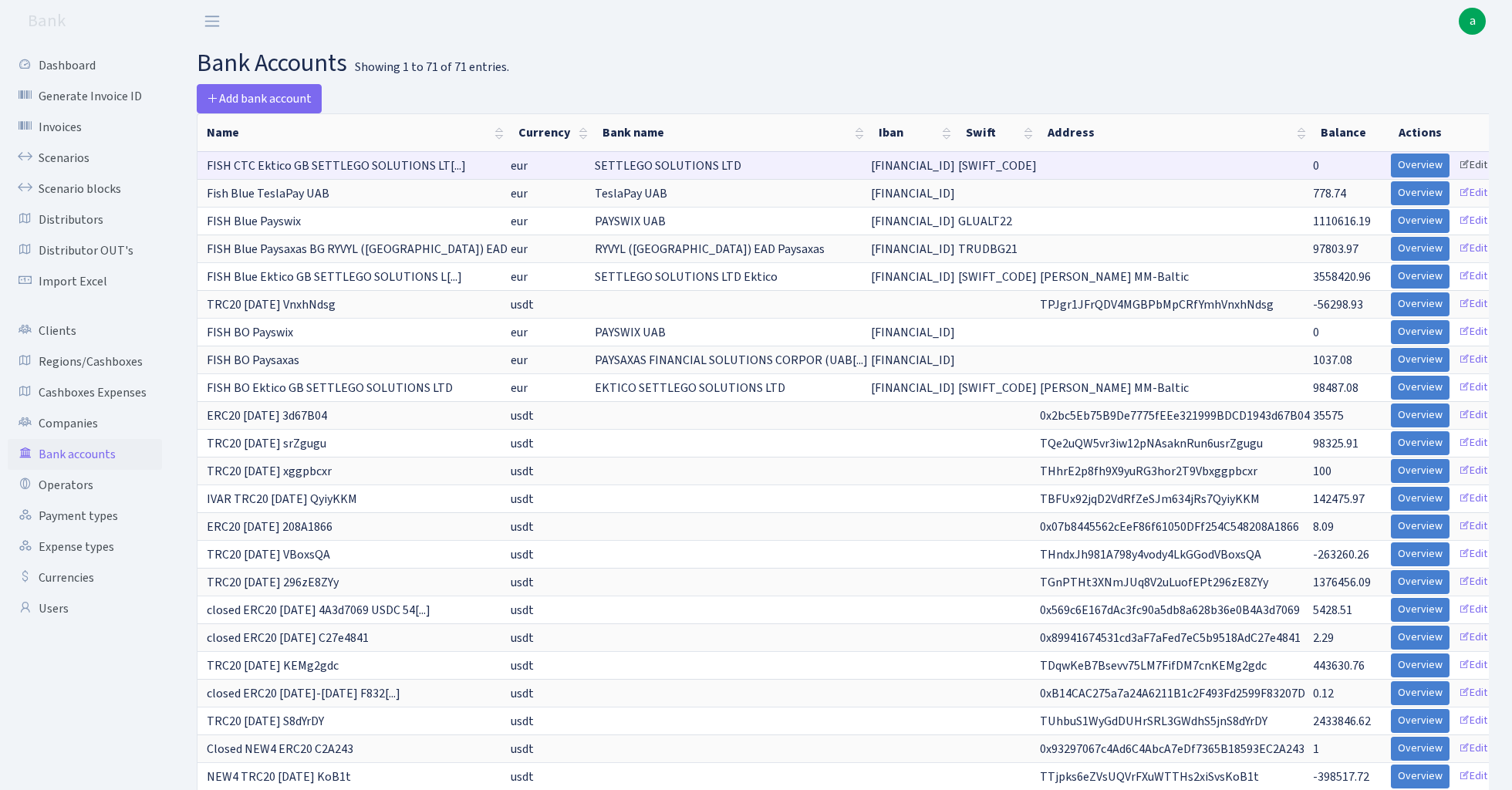
click at [1460, 162] on link "Edit" at bounding box center [1472, 166] width 42 height 24
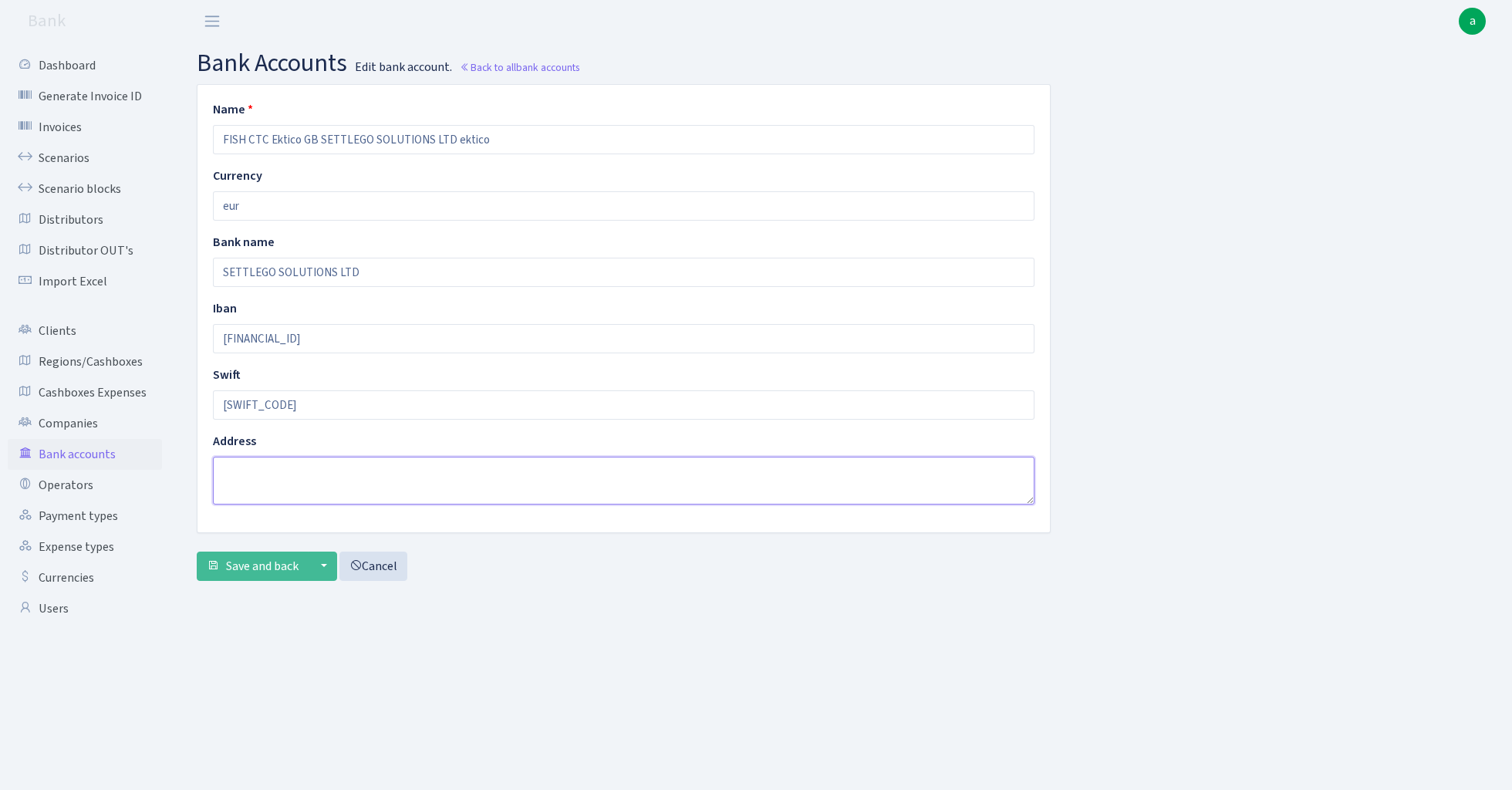
click at [307, 478] on textarea at bounding box center [623, 480] width 821 height 48
paste textarea "[PERSON_NAME] MM-Balti"
type textarea "[PERSON_NAME] MM-Balti"
drag, startPoint x: 505, startPoint y: 138, endPoint x: 454, endPoint y: 140, distance: 51.0
click at [454, 140] on input "FISH CTC Ektico GB SETTLEGO SOLUTIONS LTD ektico" at bounding box center [623, 139] width 821 height 29
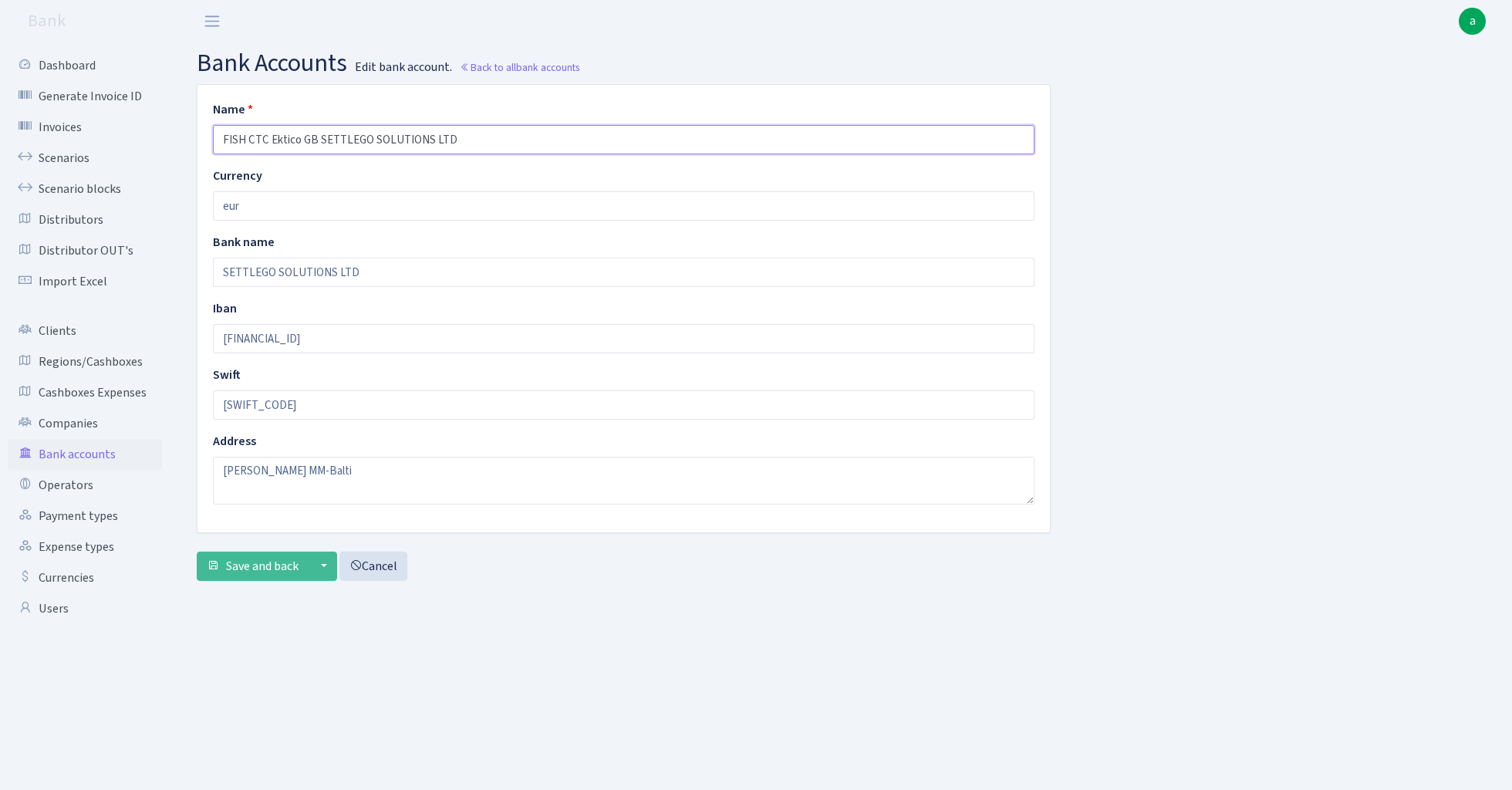
type input "FISH CTC Ektico GB SETTLEGO SOLUTIONS LTD"
click at [403, 270] on input "SETTLEGO SOLUTIONS LTD" at bounding box center [623, 272] width 821 height 29
type input "SETTLEGO SOLUTIONS LTD EKTICO"
click at [264, 571] on span "Save and back" at bounding box center [262, 566] width 73 height 17
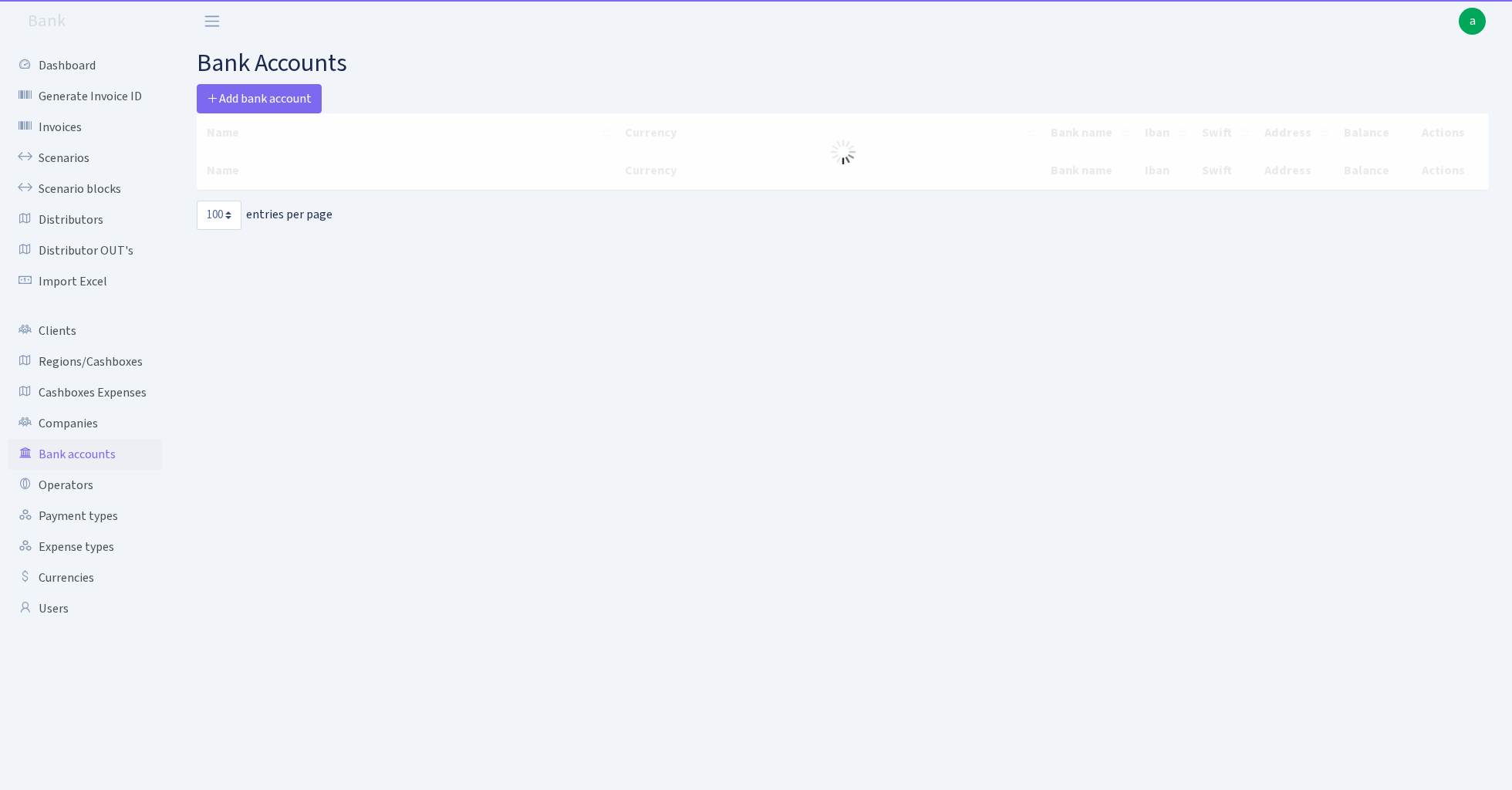
select select "100"
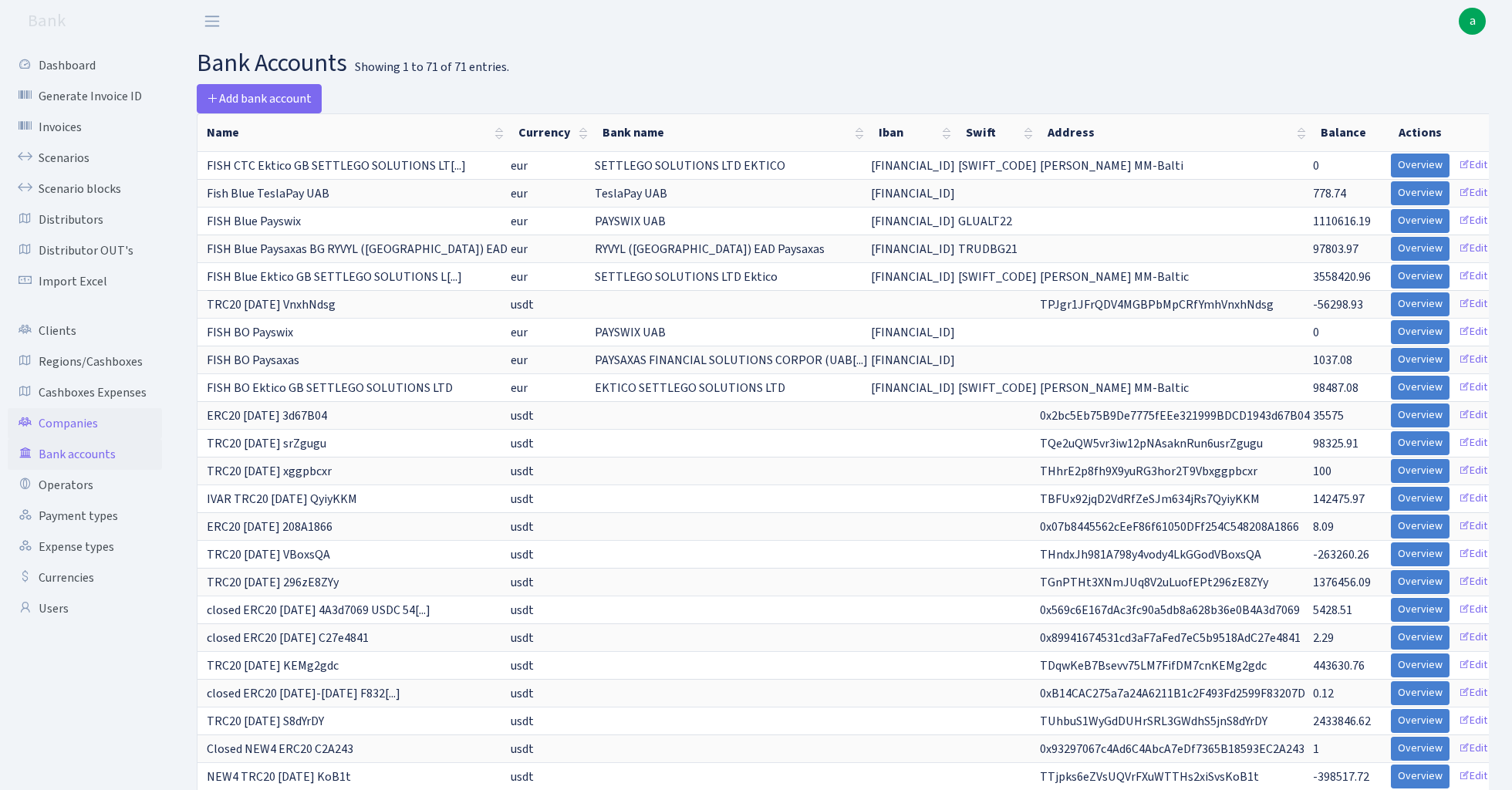
click at [75, 421] on link "Companies" at bounding box center [85, 423] width 155 height 31
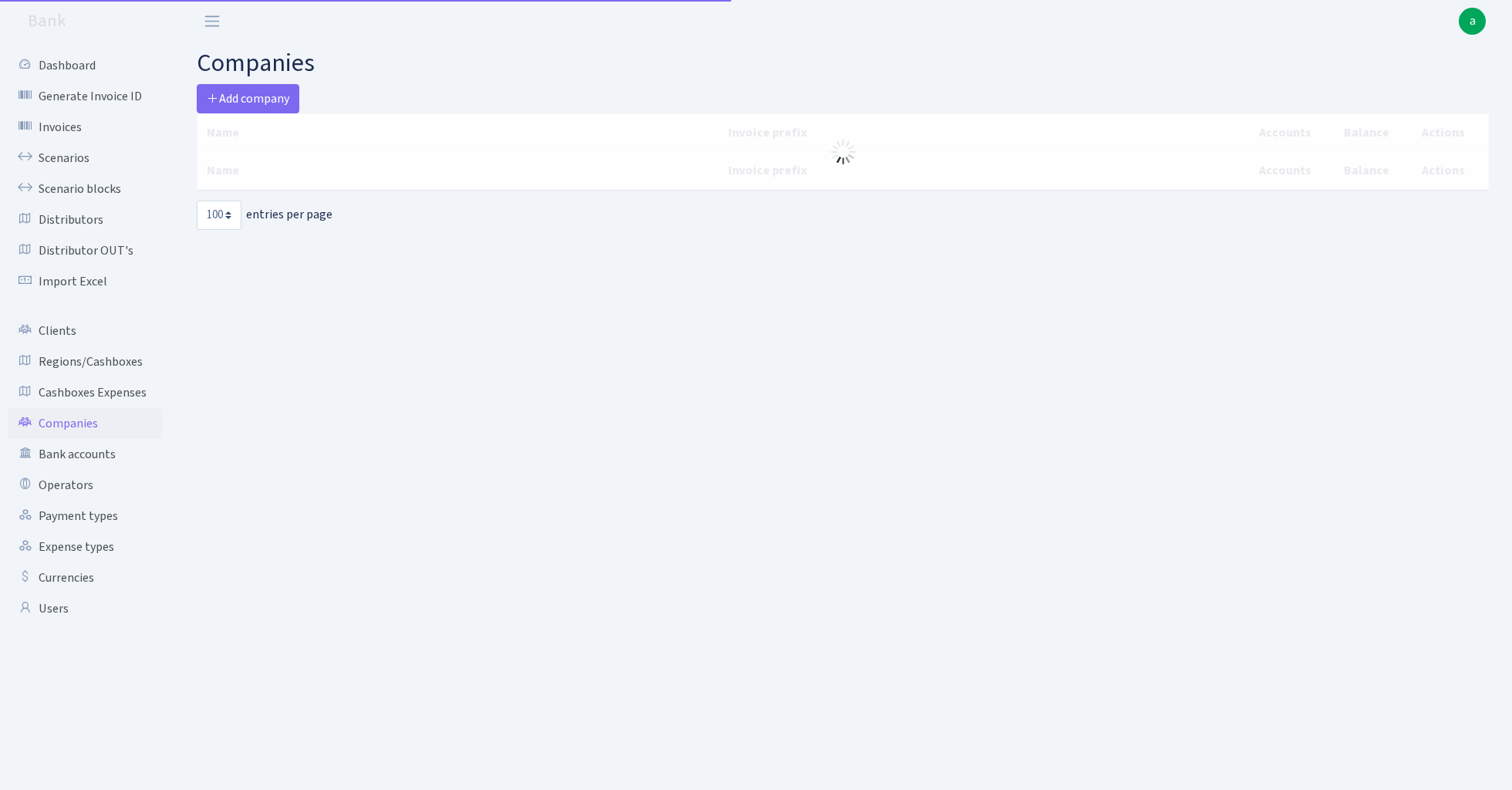
select select "100"
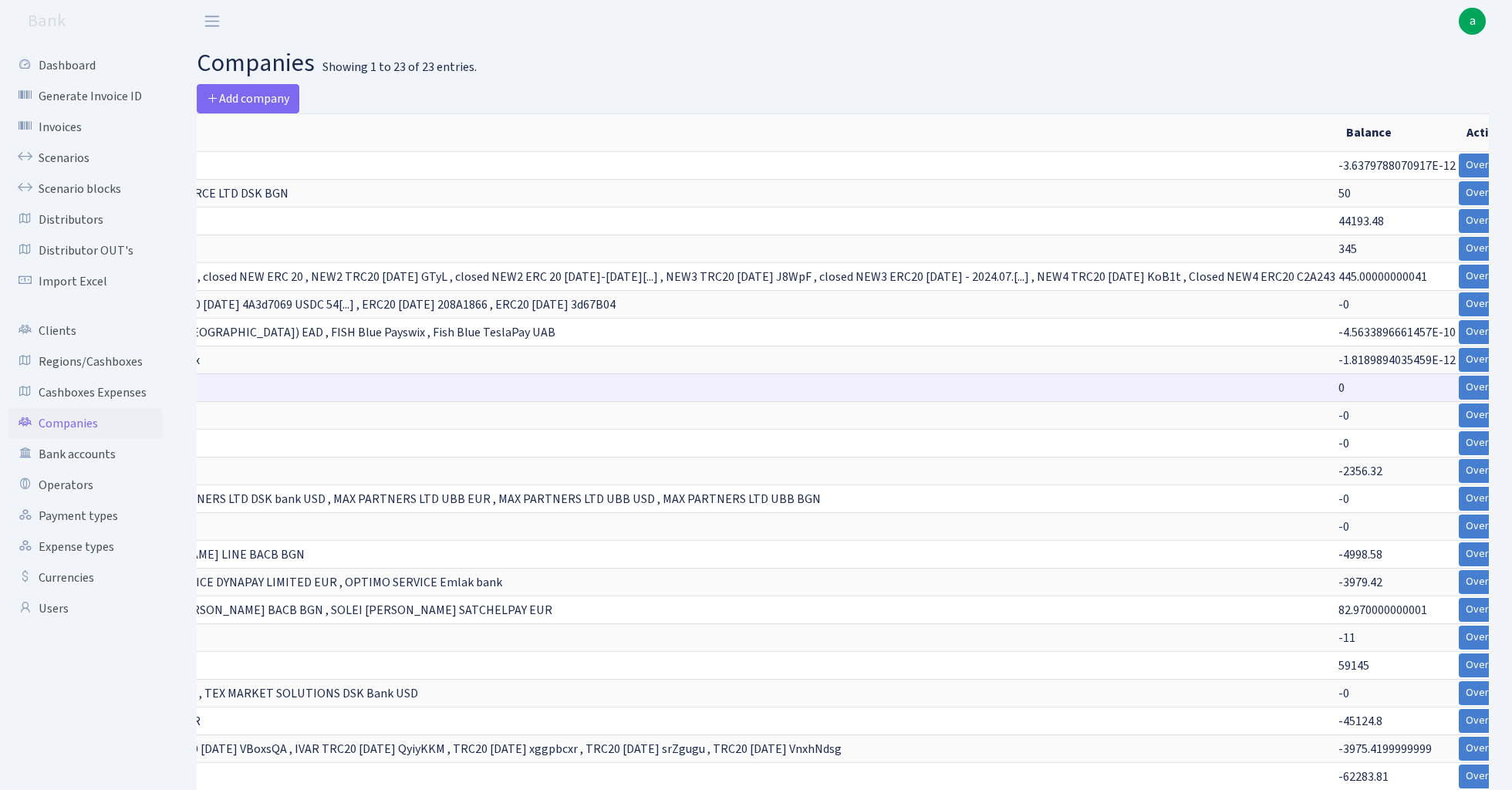
scroll to position [0, 834]
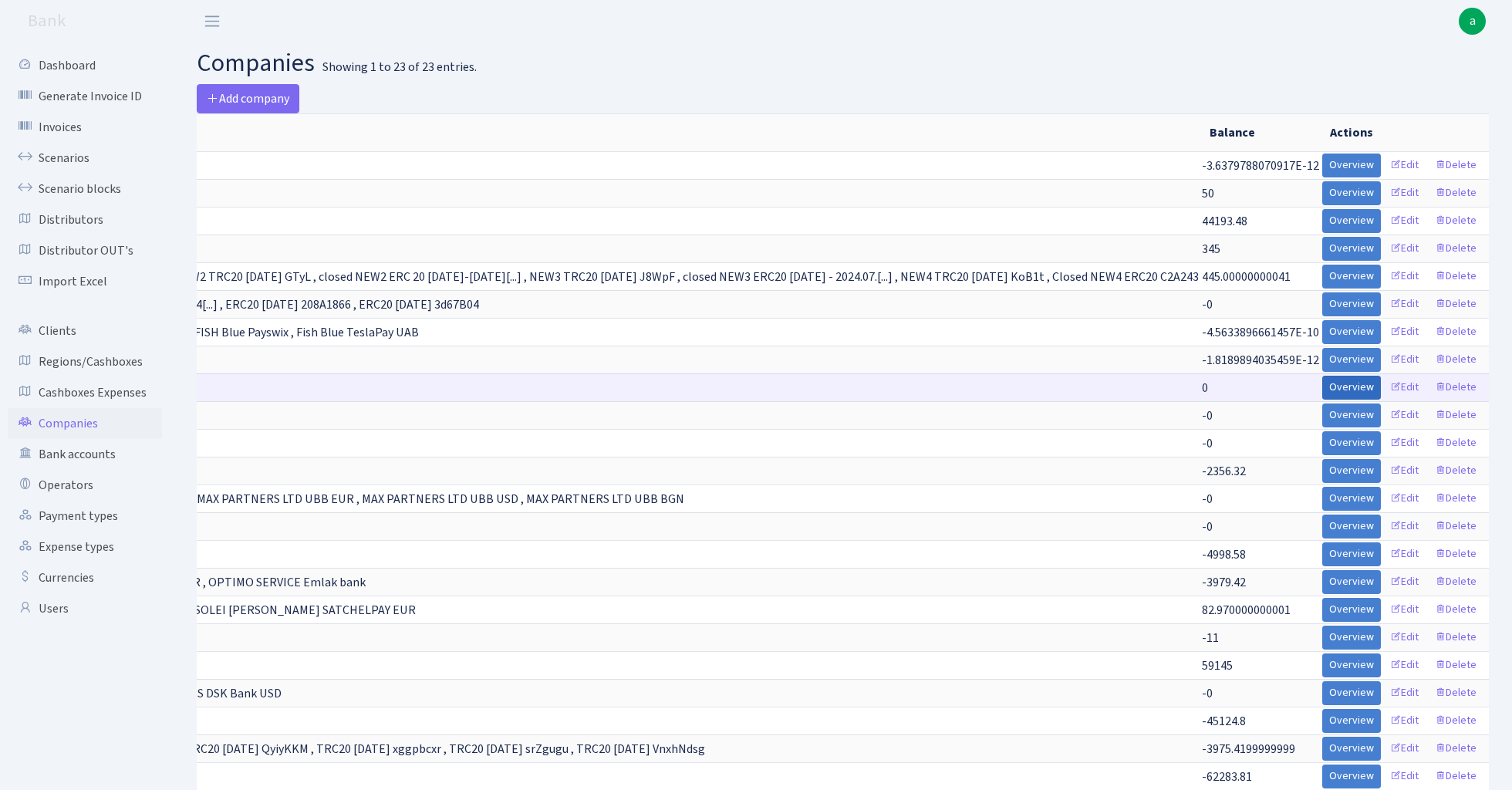
click at [1381, 389] on link "Overview" at bounding box center [1351, 388] width 58 height 24
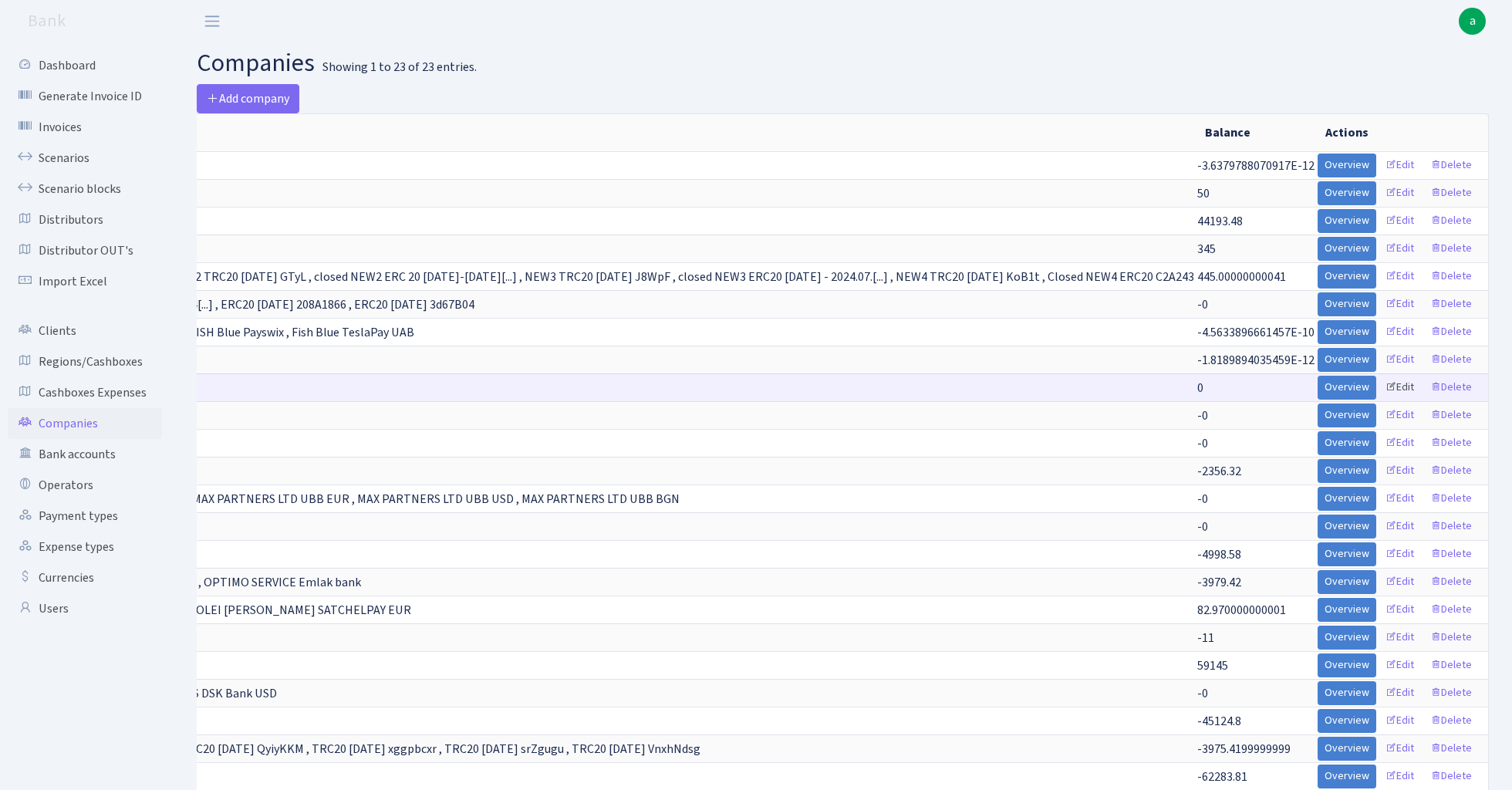
scroll to position [0, 946]
click at [1400, 384] on link "Edit" at bounding box center [1400, 388] width 42 height 24
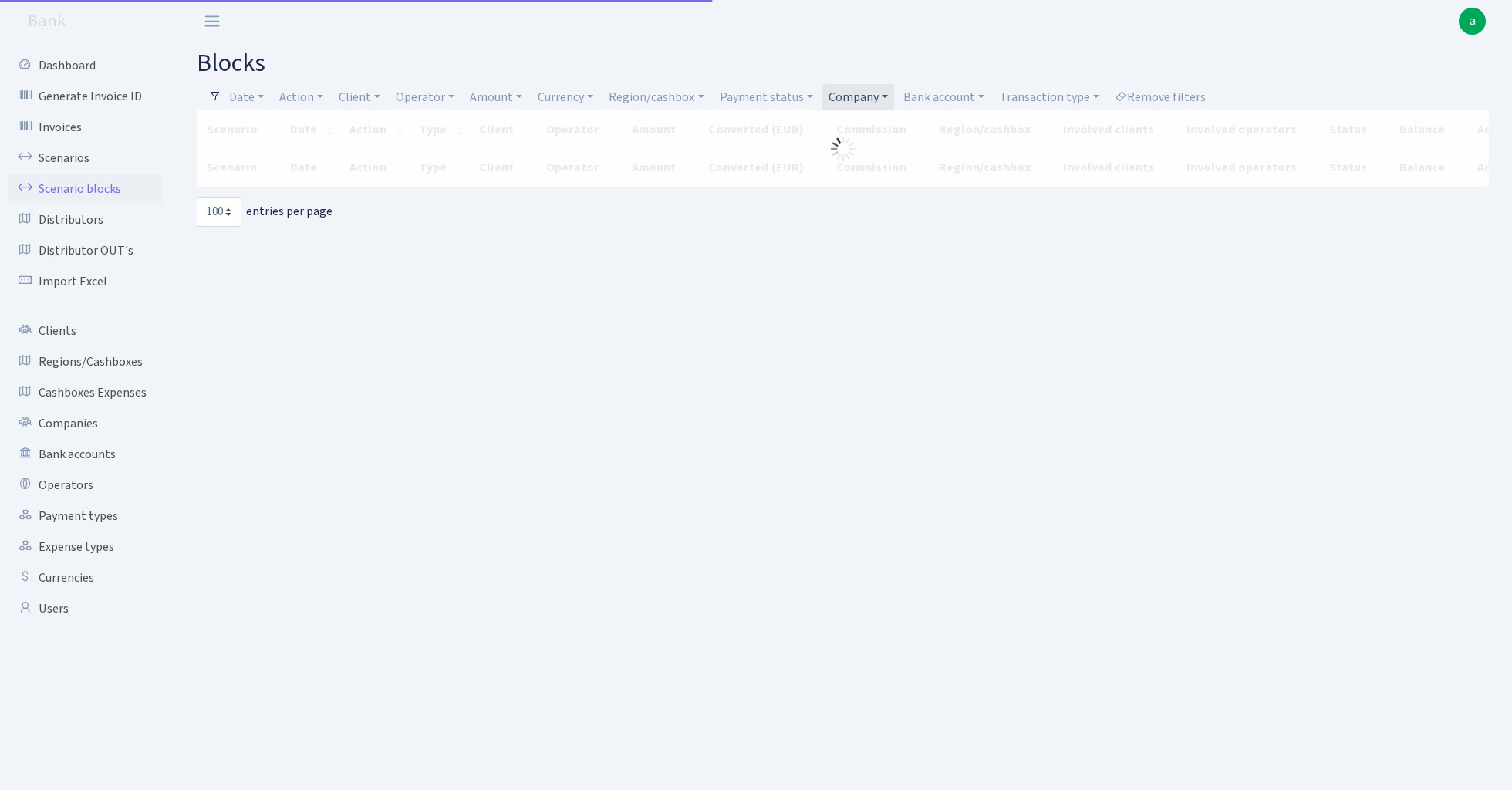
select select "100"
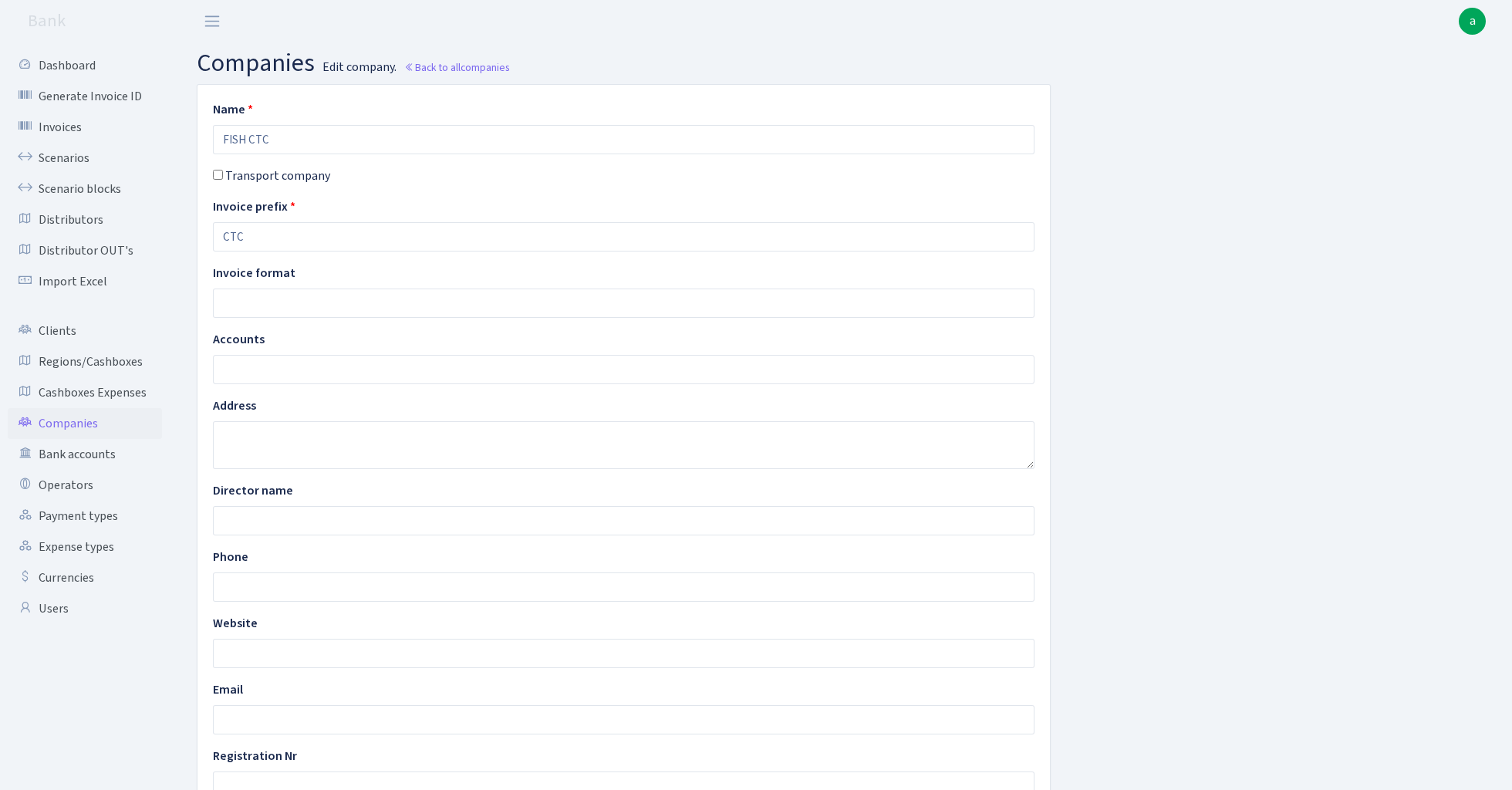
click at [286, 371] on ul at bounding box center [623, 370] width 820 height 28
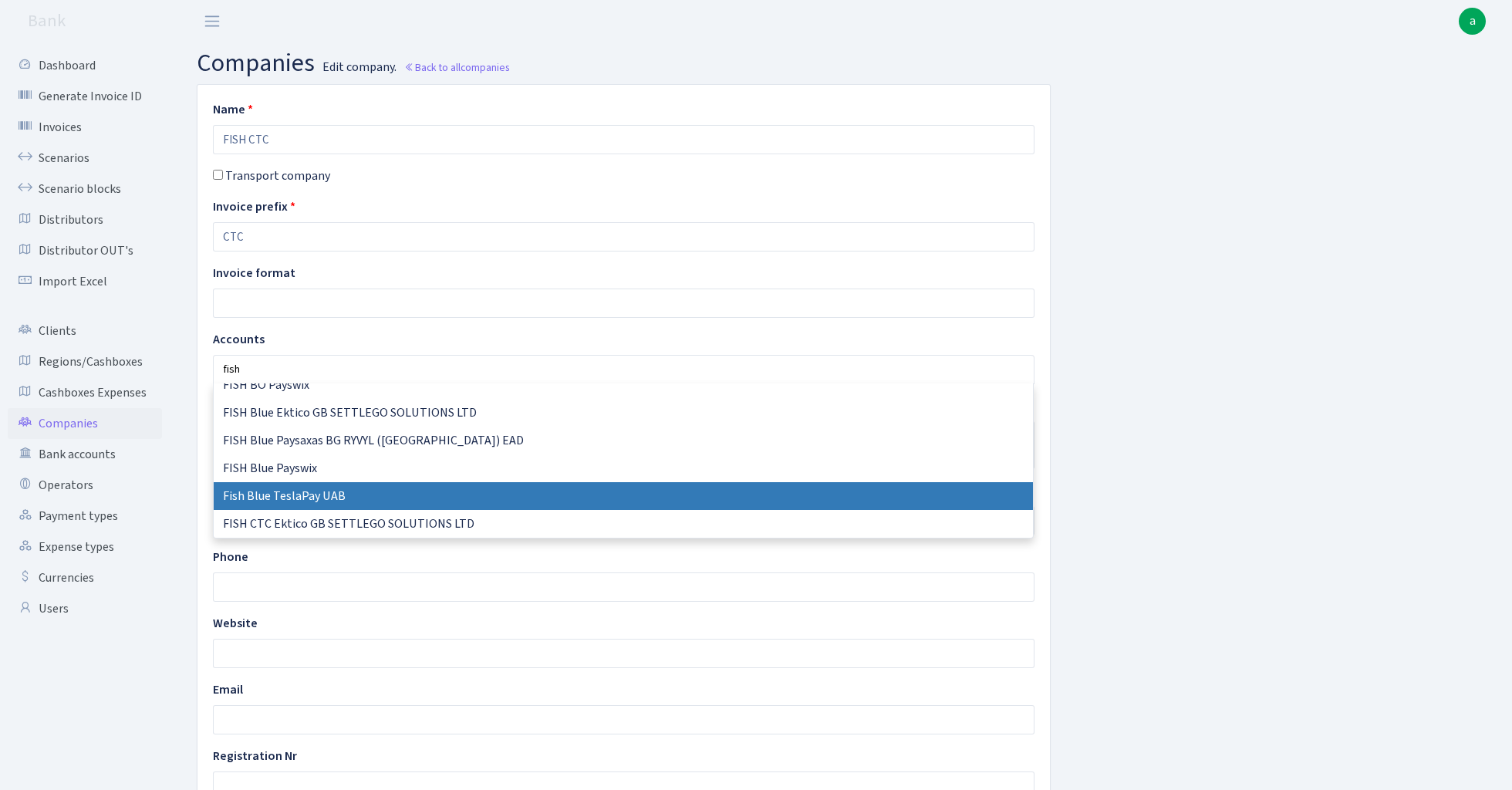
scroll to position [68, 0]
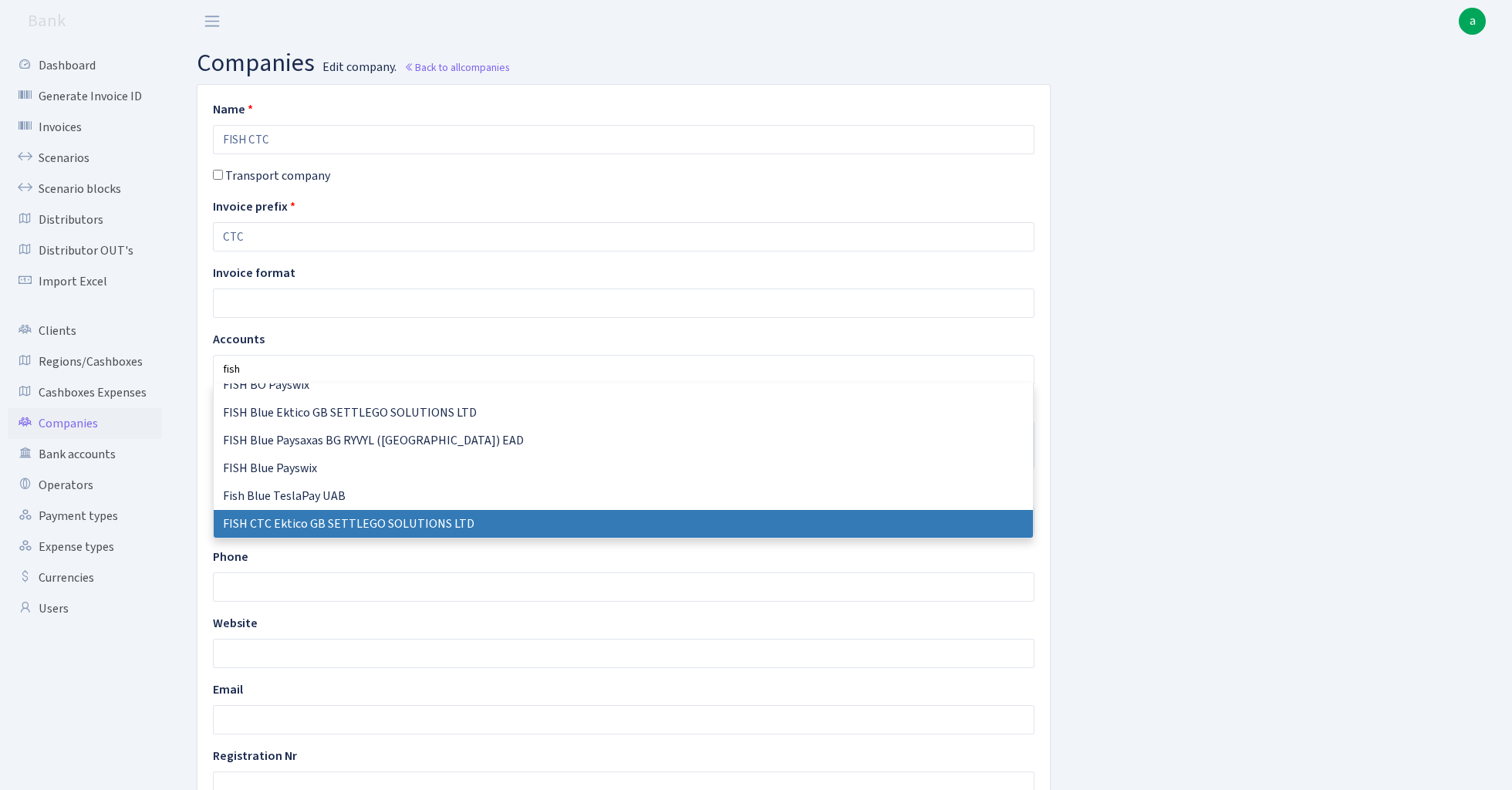
type input "fish"
select select "71"
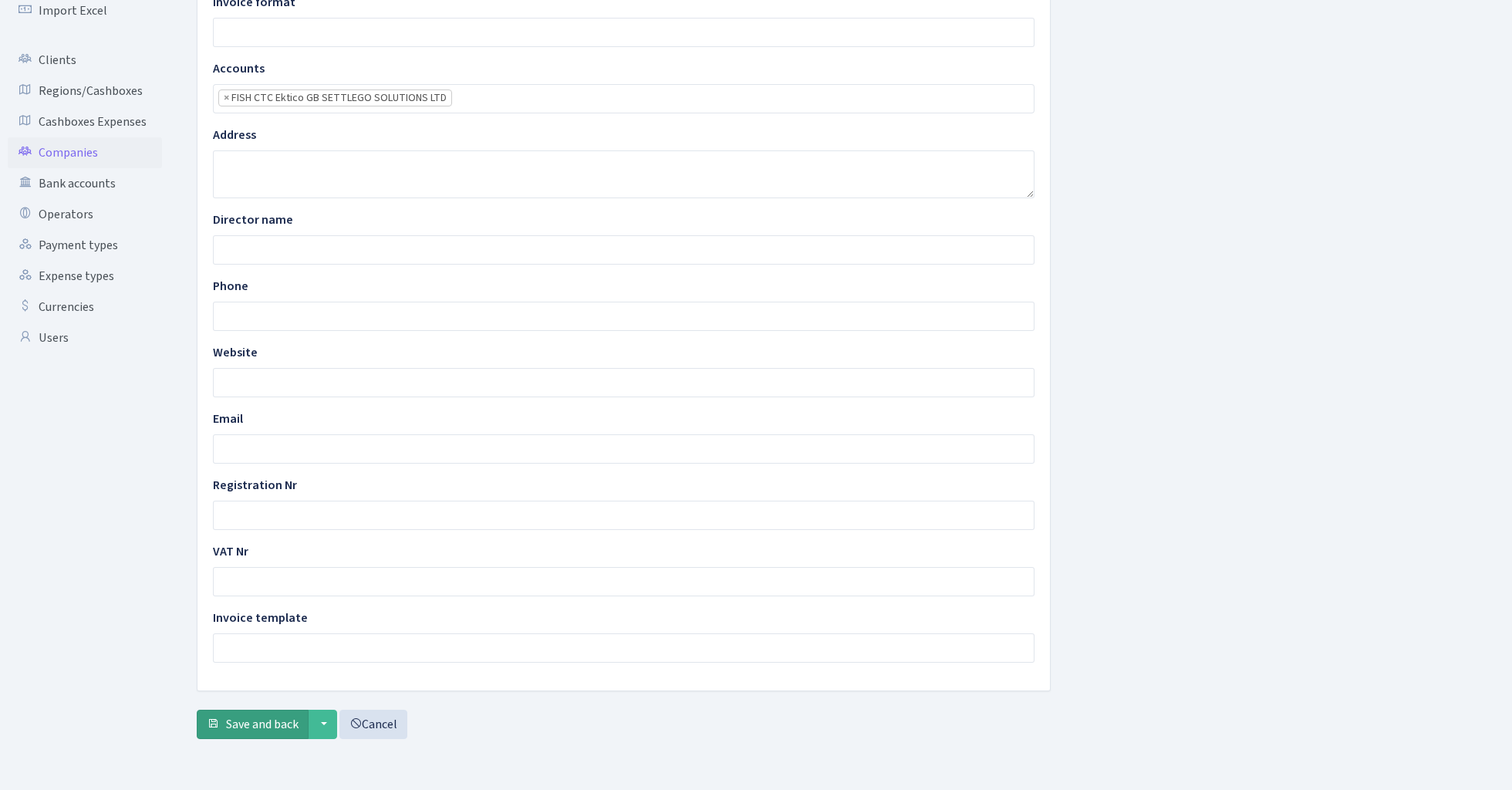
scroll to position [273, 0]
click at [259, 720] on span "Save and back" at bounding box center [262, 724] width 73 height 17
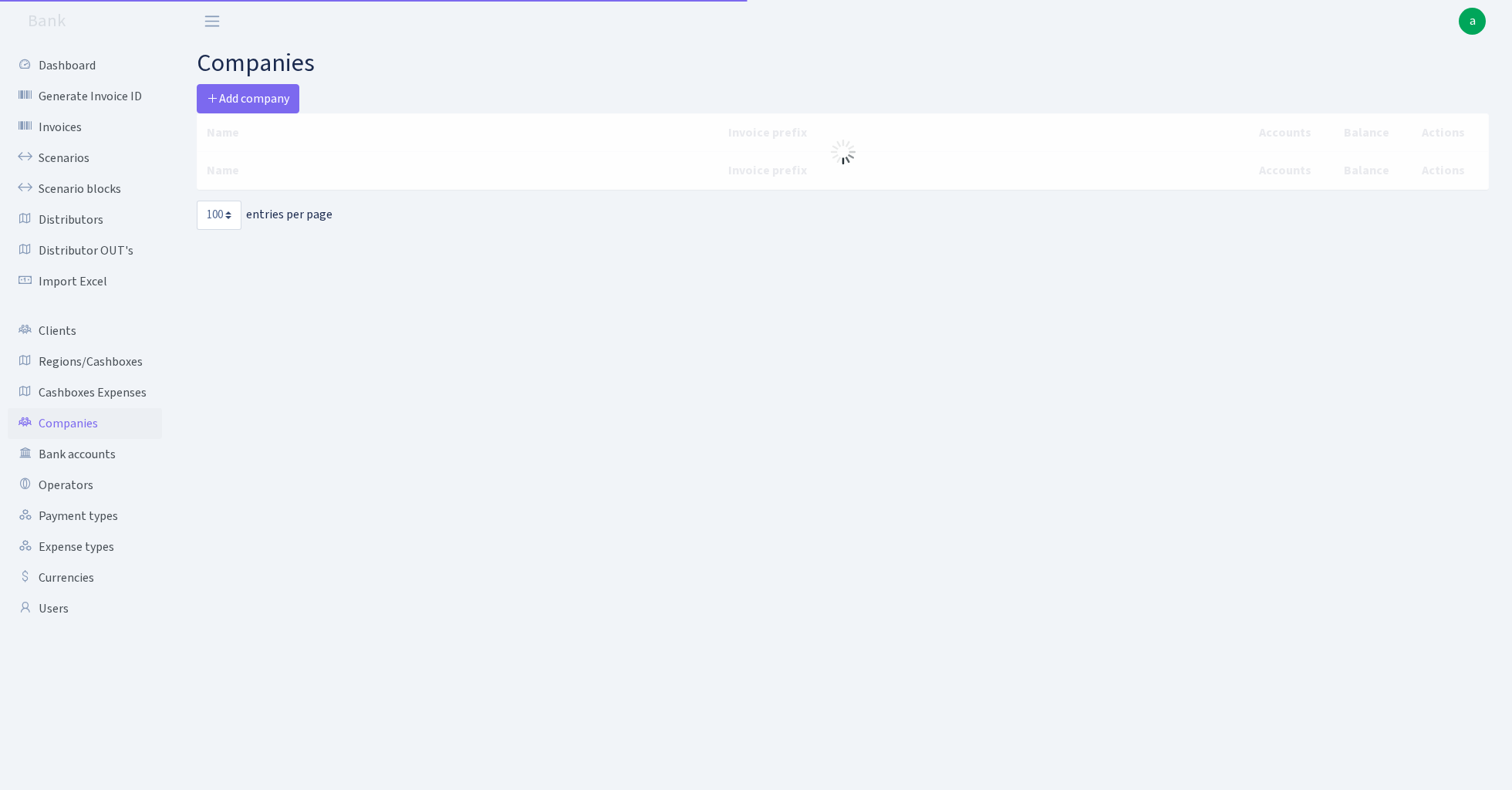
select select "100"
